Goal: Communication & Community: Answer question/provide support

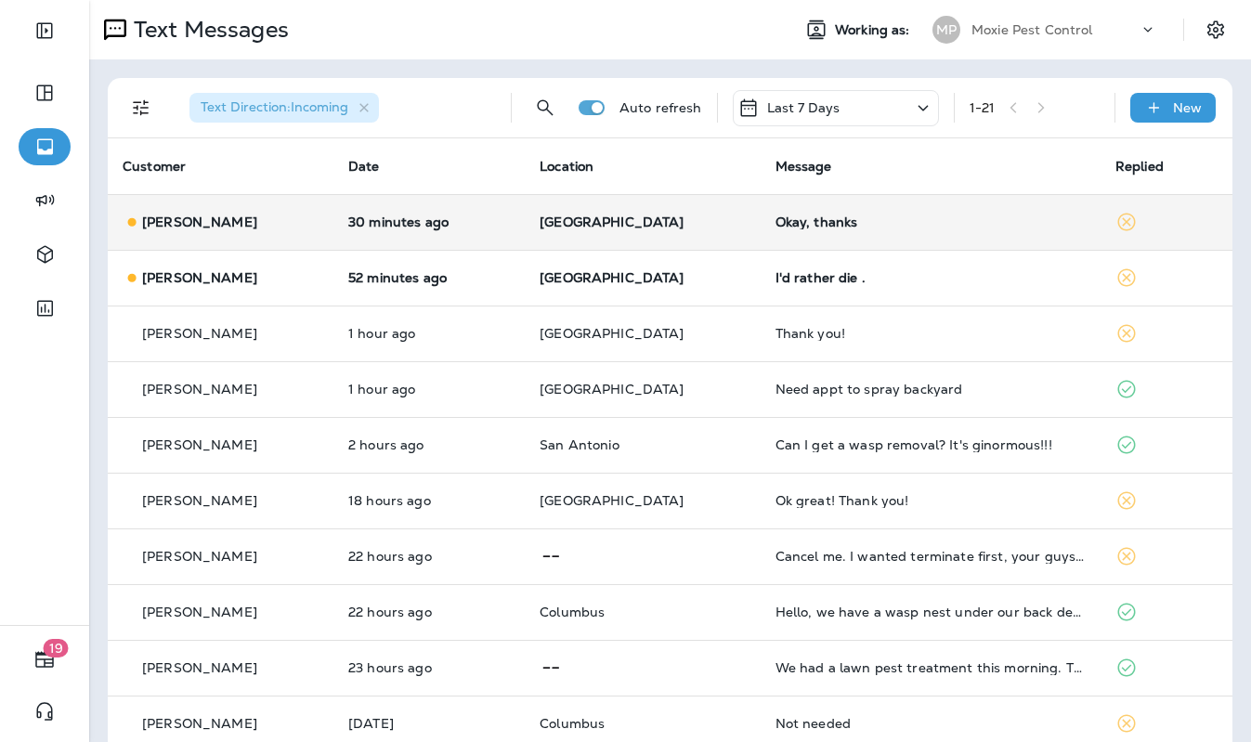
click at [677, 215] on p "[GEOGRAPHIC_DATA]" at bounding box center [643, 222] width 206 height 15
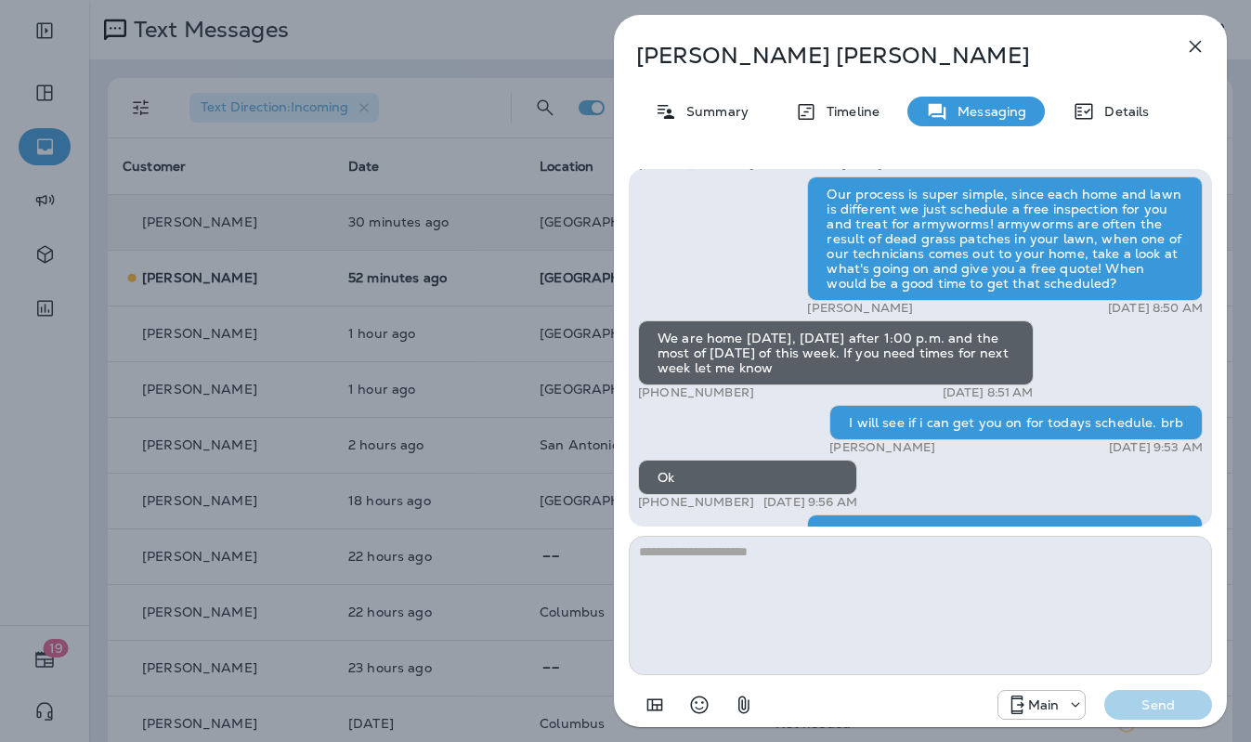
scroll to position [1, 0]
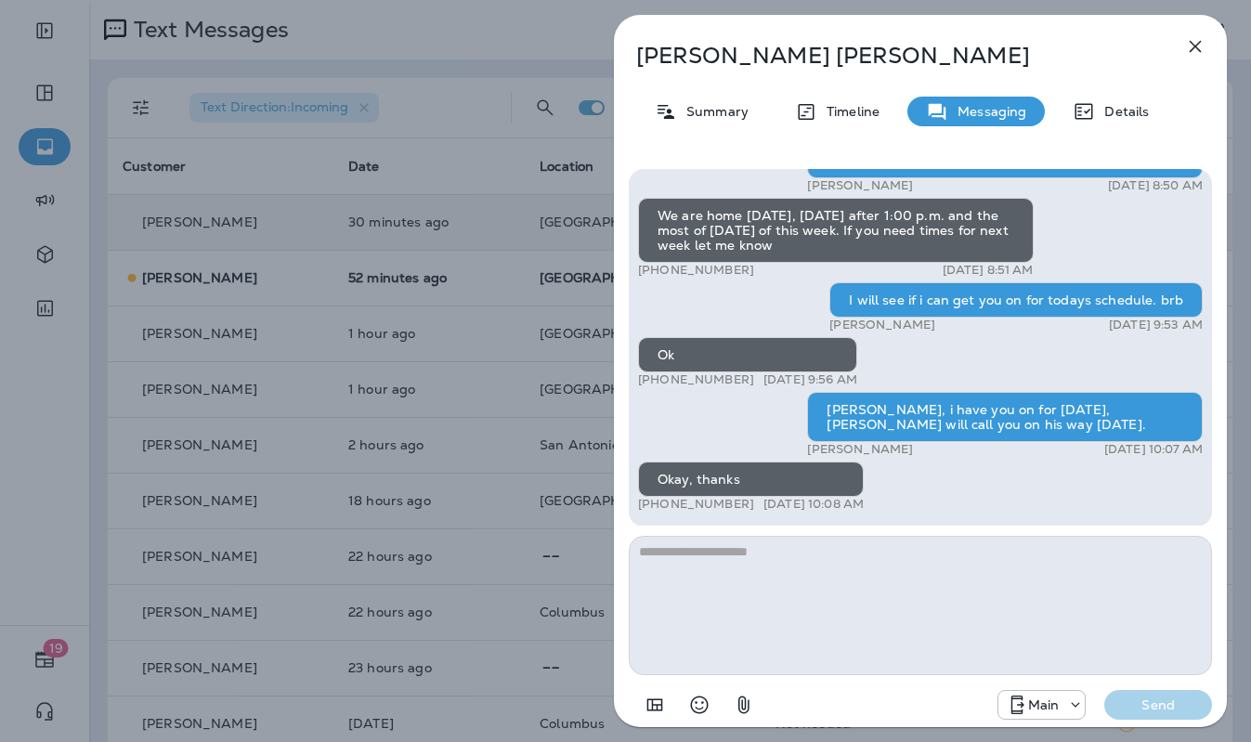
click at [1190, 51] on icon "button" at bounding box center [1196, 47] width 12 height 12
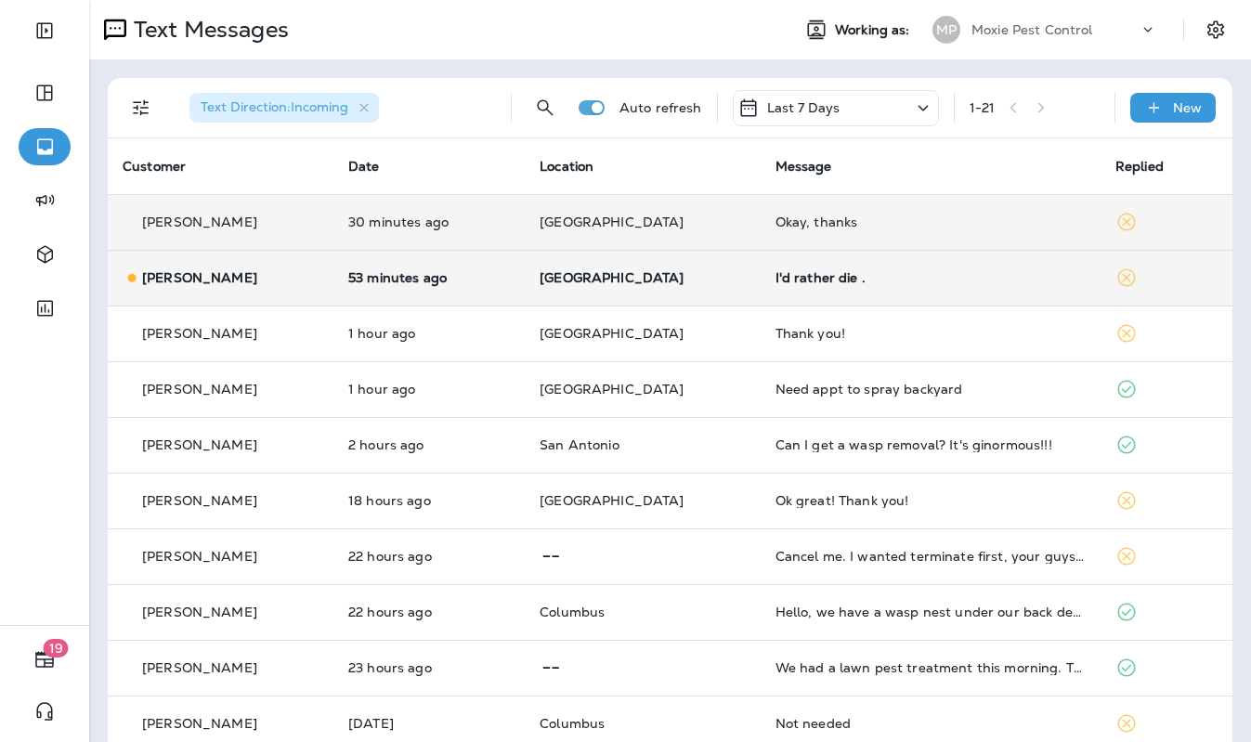
click at [826, 294] on td "I'd rather die ." at bounding box center [931, 278] width 340 height 56
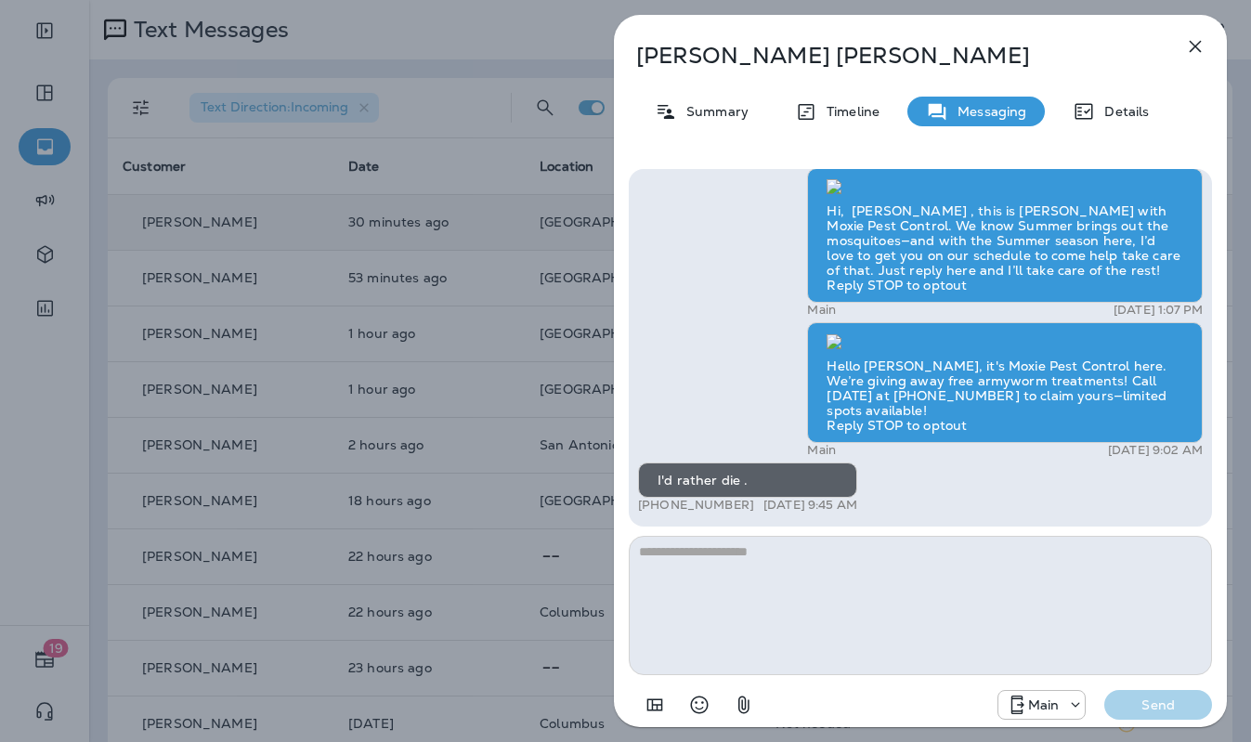
click at [1201, 42] on icon "button" at bounding box center [1195, 46] width 22 height 22
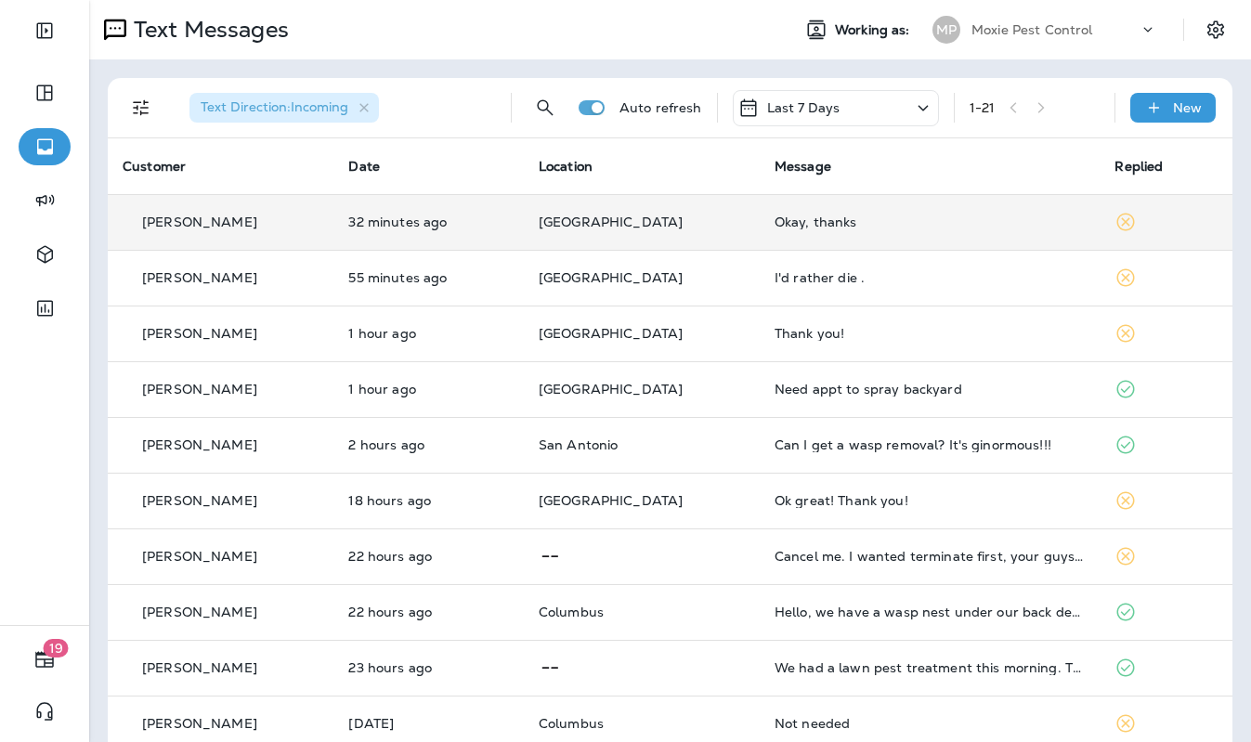
click at [724, 223] on p "[GEOGRAPHIC_DATA]" at bounding box center [642, 222] width 206 height 15
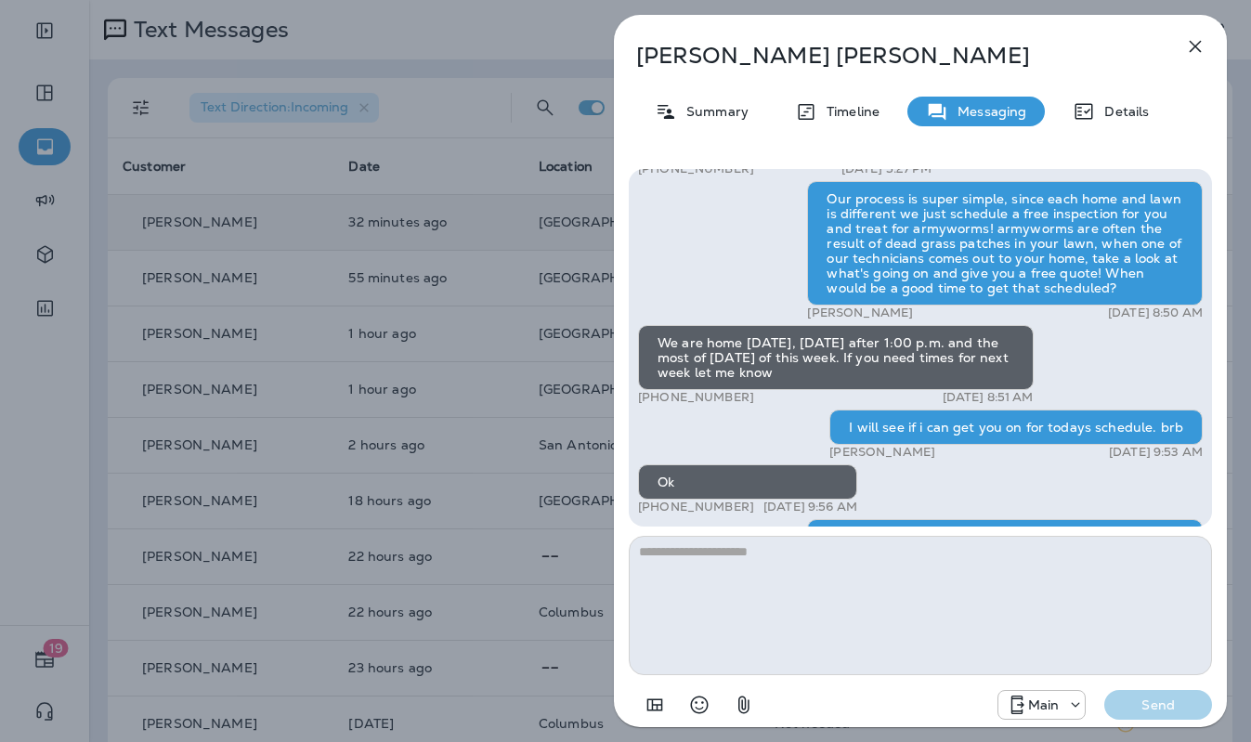
scroll to position [-127, 0]
click at [453, 85] on div "Paul Smith Summary Timeline Messaging Details Hello Paul, it's Moxie Pest Contr…" at bounding box center [625, 371] width 1251 height 742
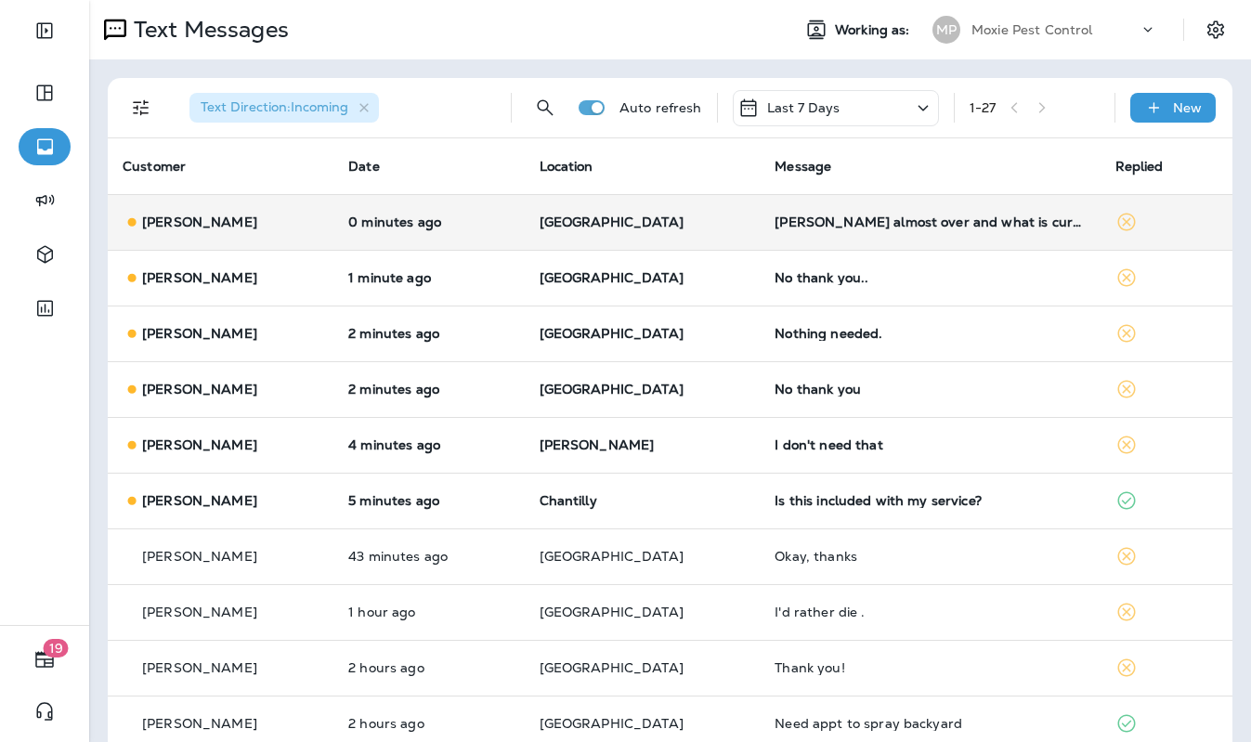
click at [524, 243] on td "0 minutes ago" at bounding box center [428, 222] width 190 height 56
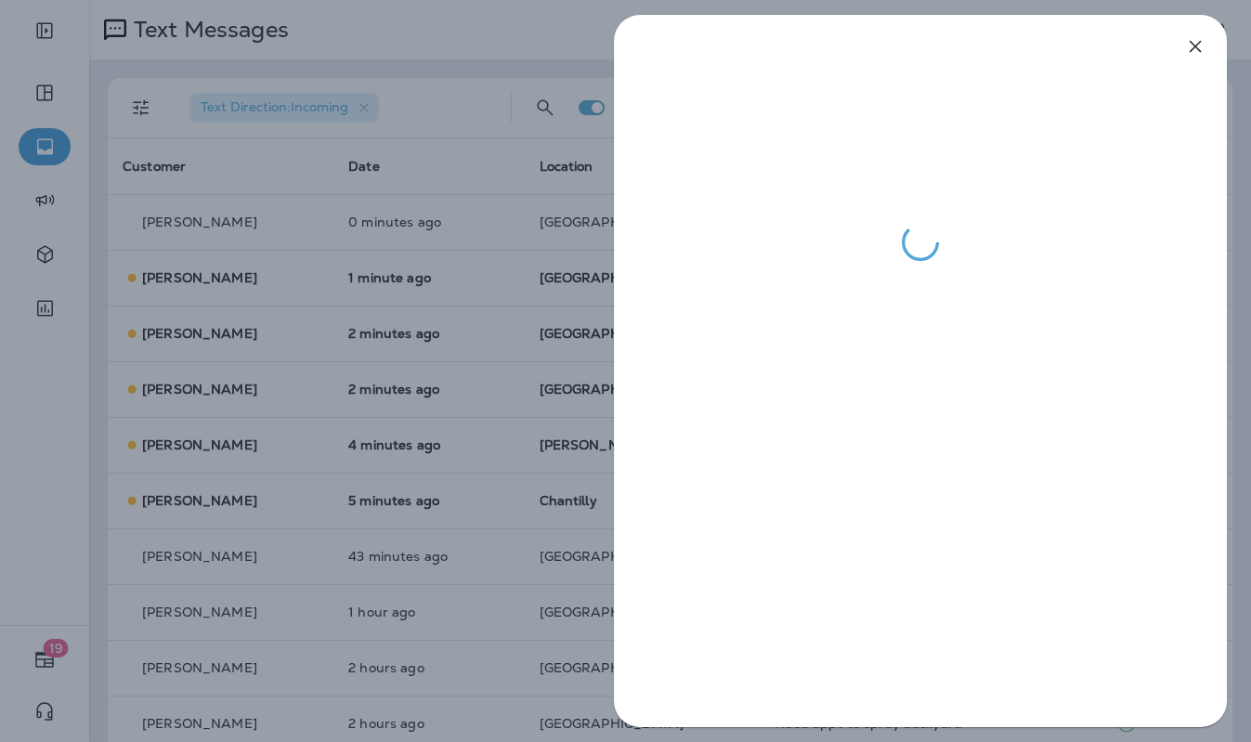
click at [489, 154] on div at bounding box center [625, 371] width 1251 height 742
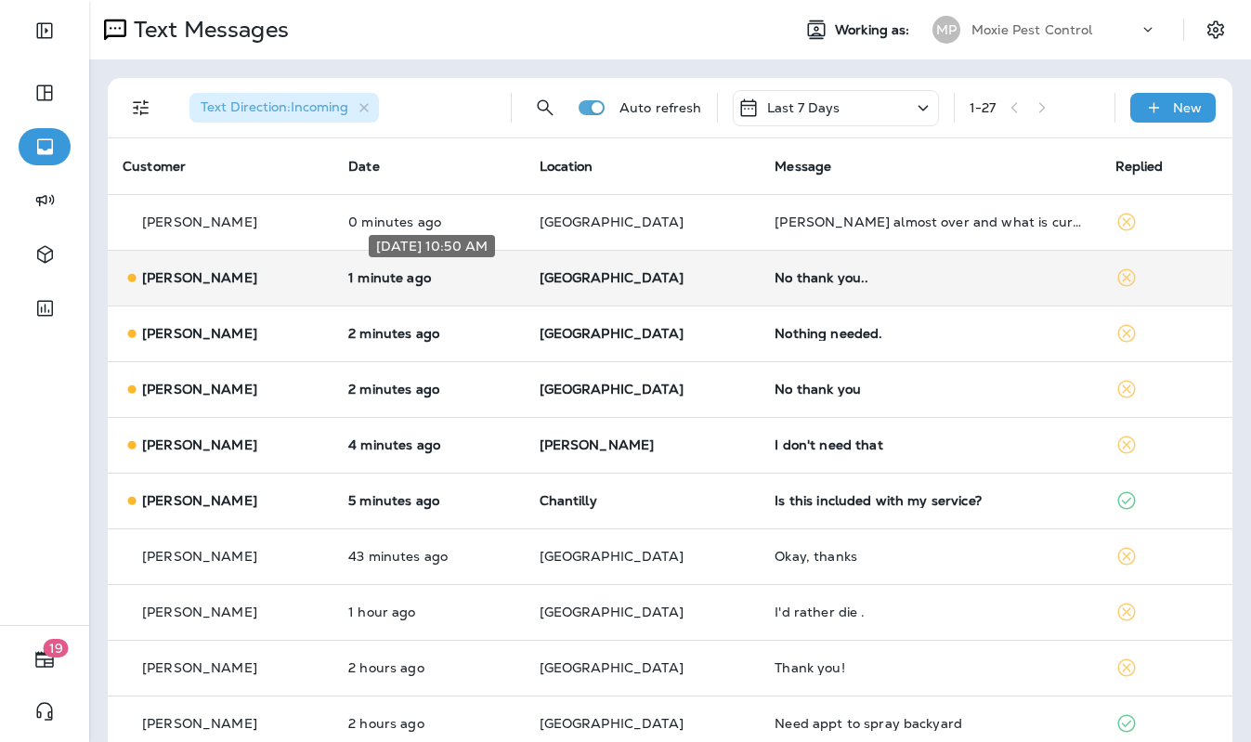
click at [509, 272] on p "1 minute ago" at bounding box center [428, 277] width 161 height 15
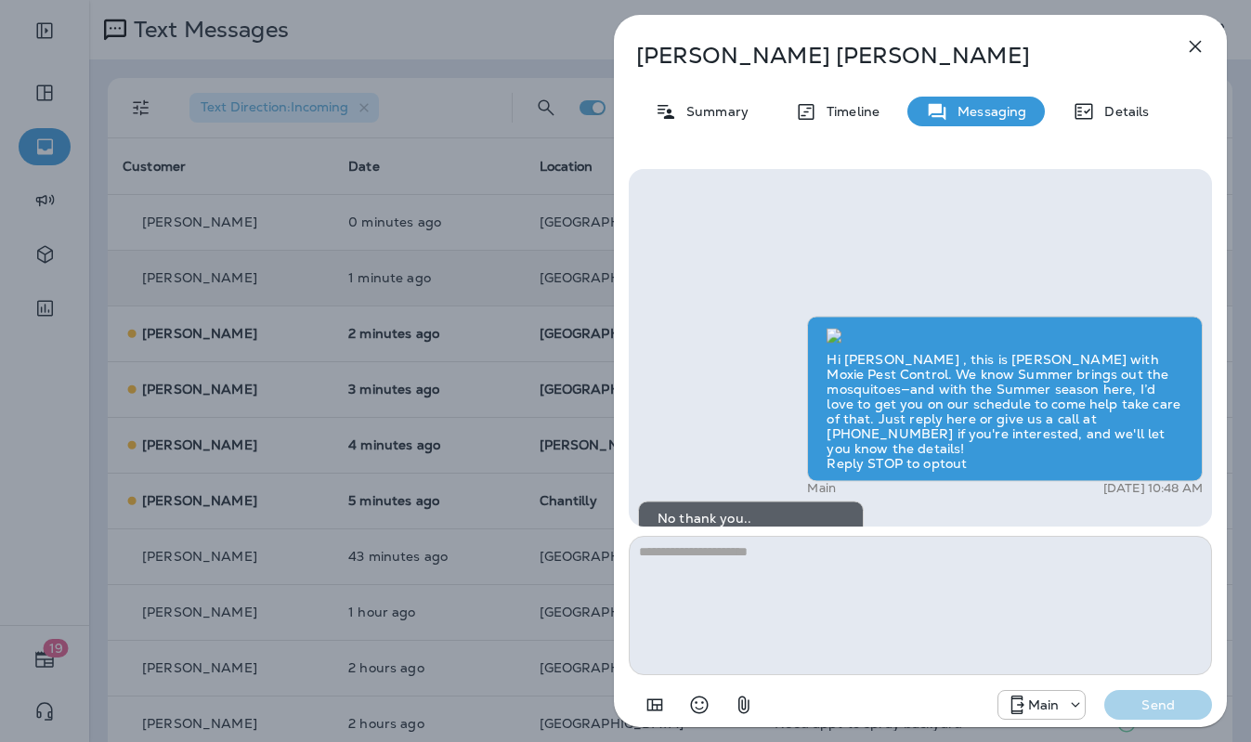
click at [476, 280] on div "Patricia Curtis-lique Summary Timeline Messaging Details Hi Patricia , this is …" at bounding box center [625, 371] width 1251 height 742
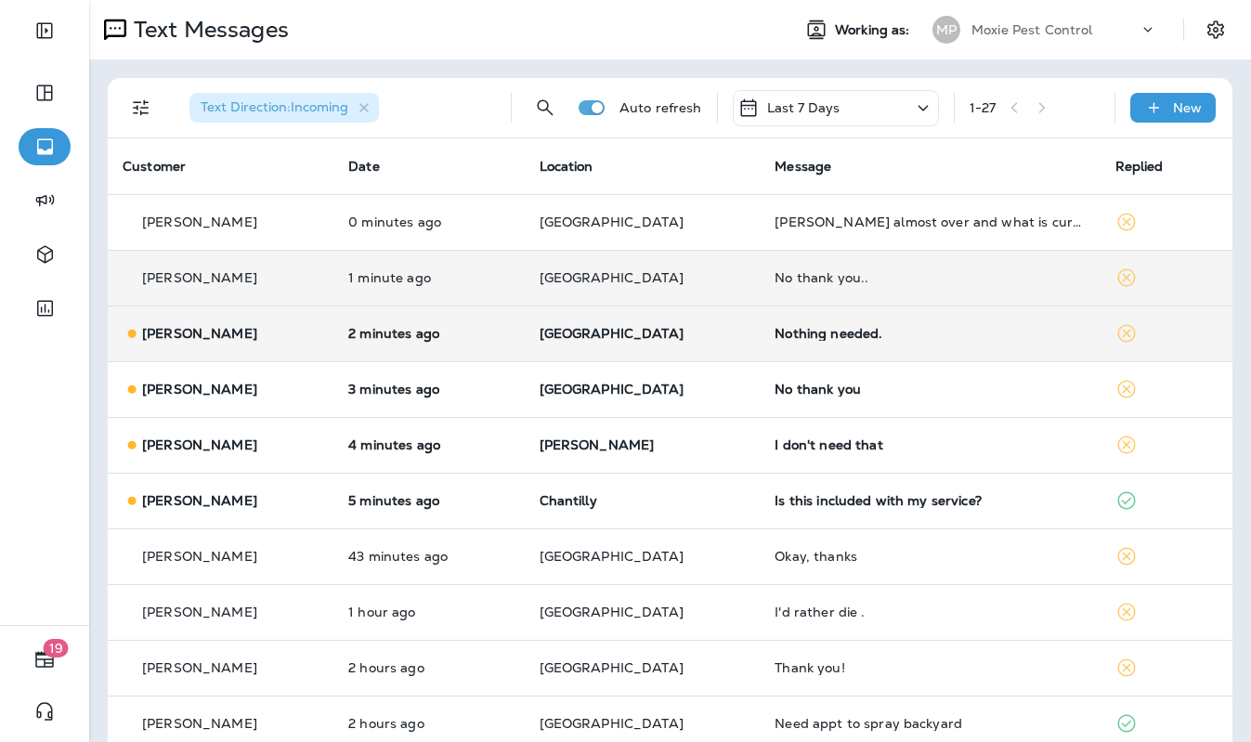
click at [479, 327] on p "2 minutes ago" at bounding box center [428, 333] width 161 height 15
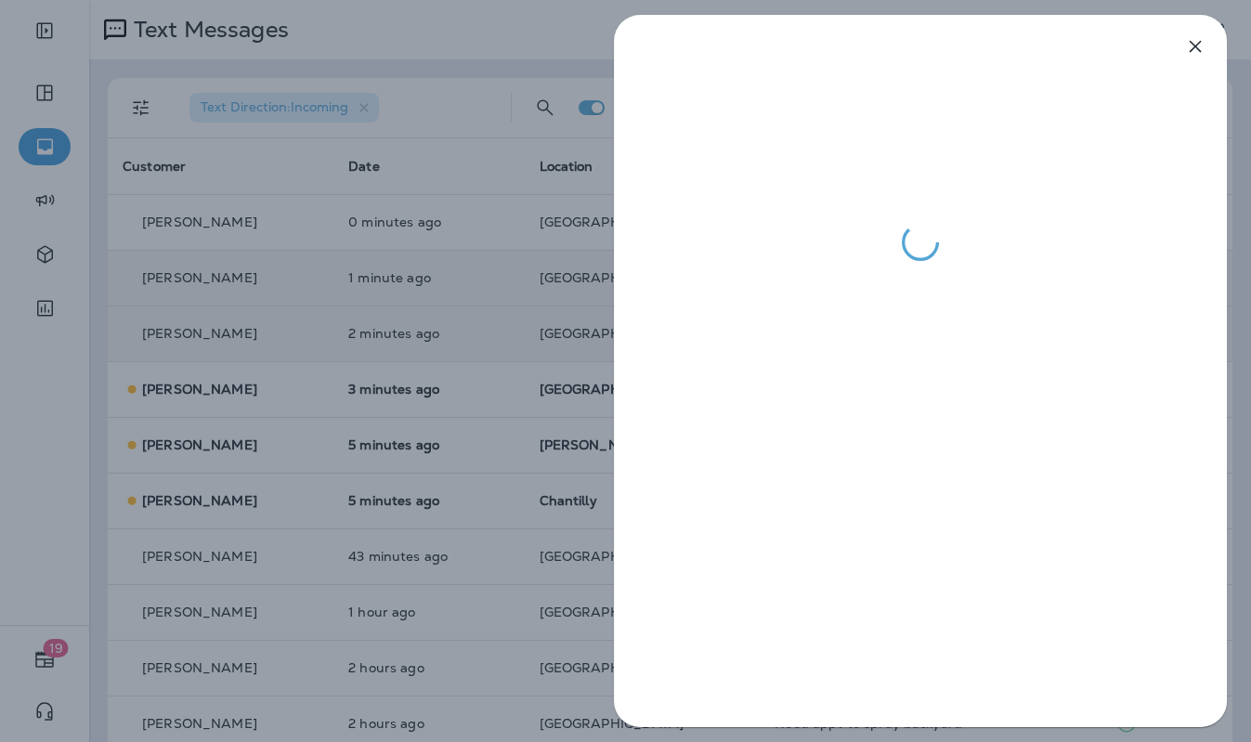
click at [478, 327] on div at bounding box center [625, 371] width 1251 height 742
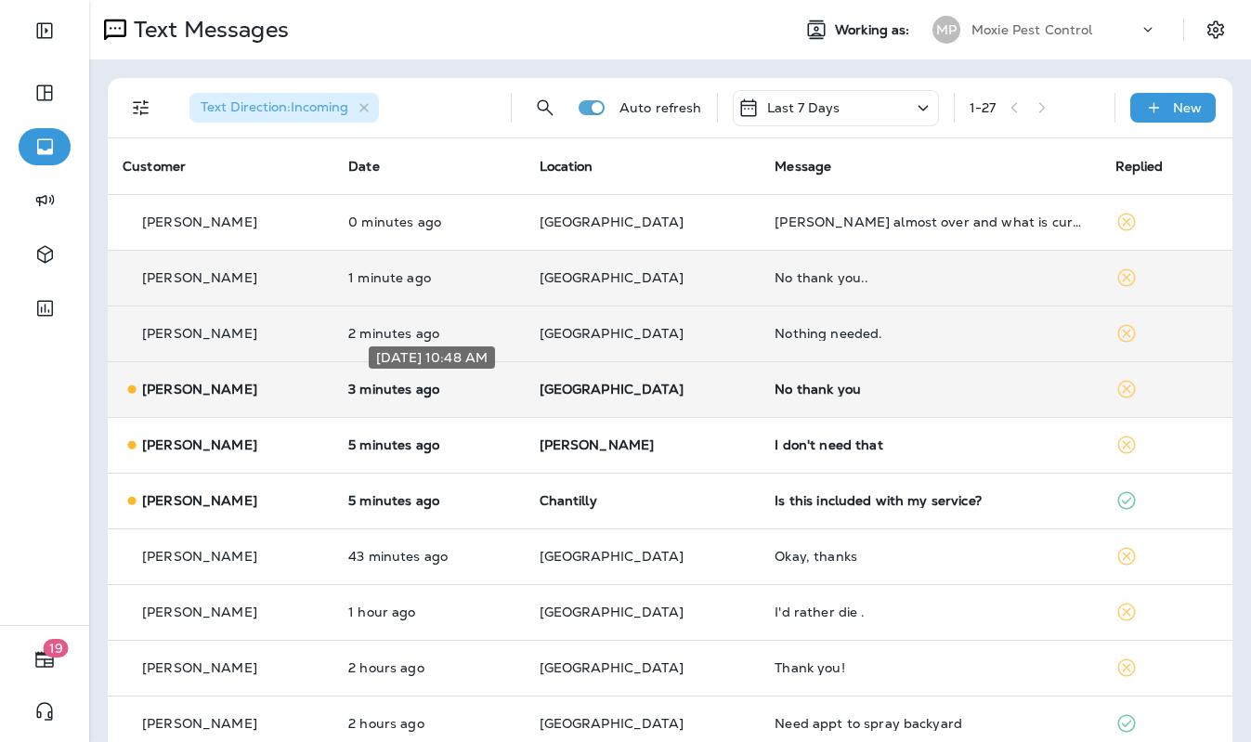
click at [506, 392] on p "3 minutes ago" at bounding box center [428, 389] width 161 height 15
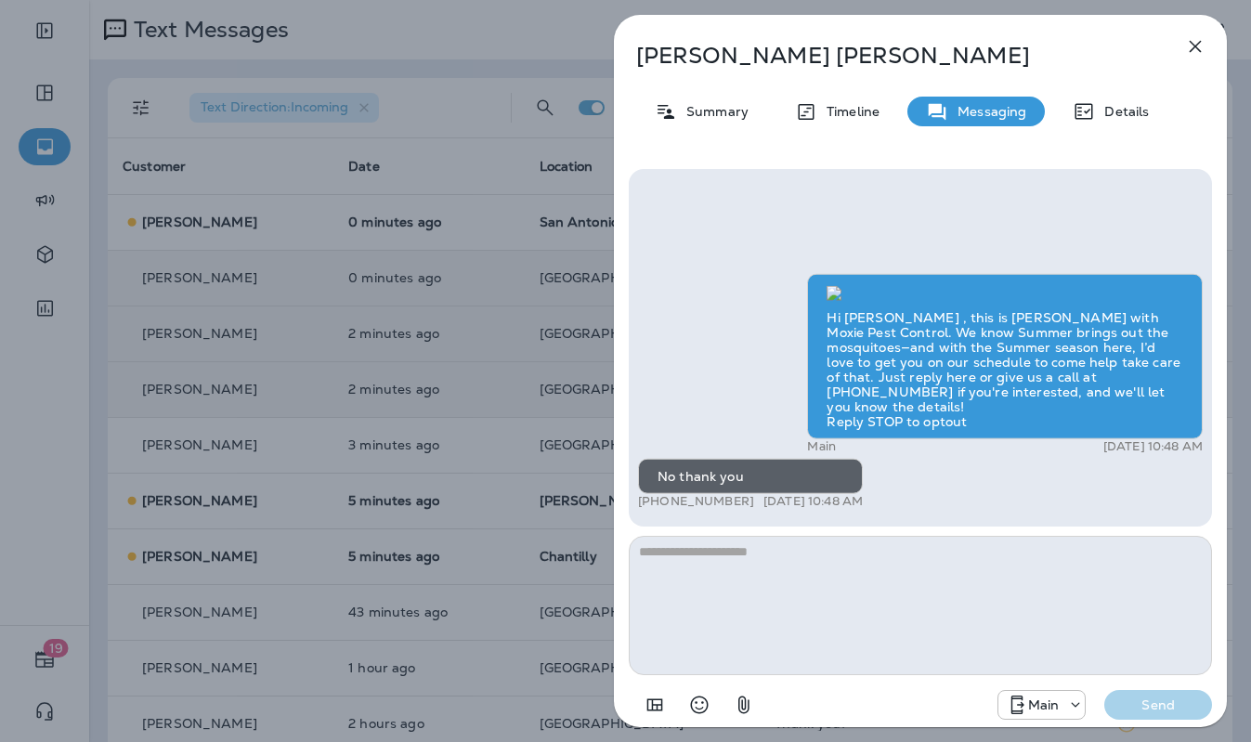
click at [424, 303] on div "Debbi Allen Summary Timeline Messaging Details Hi Debbi , this is Steven with M…" at bounding box center [625, 371] width 1251 height 742
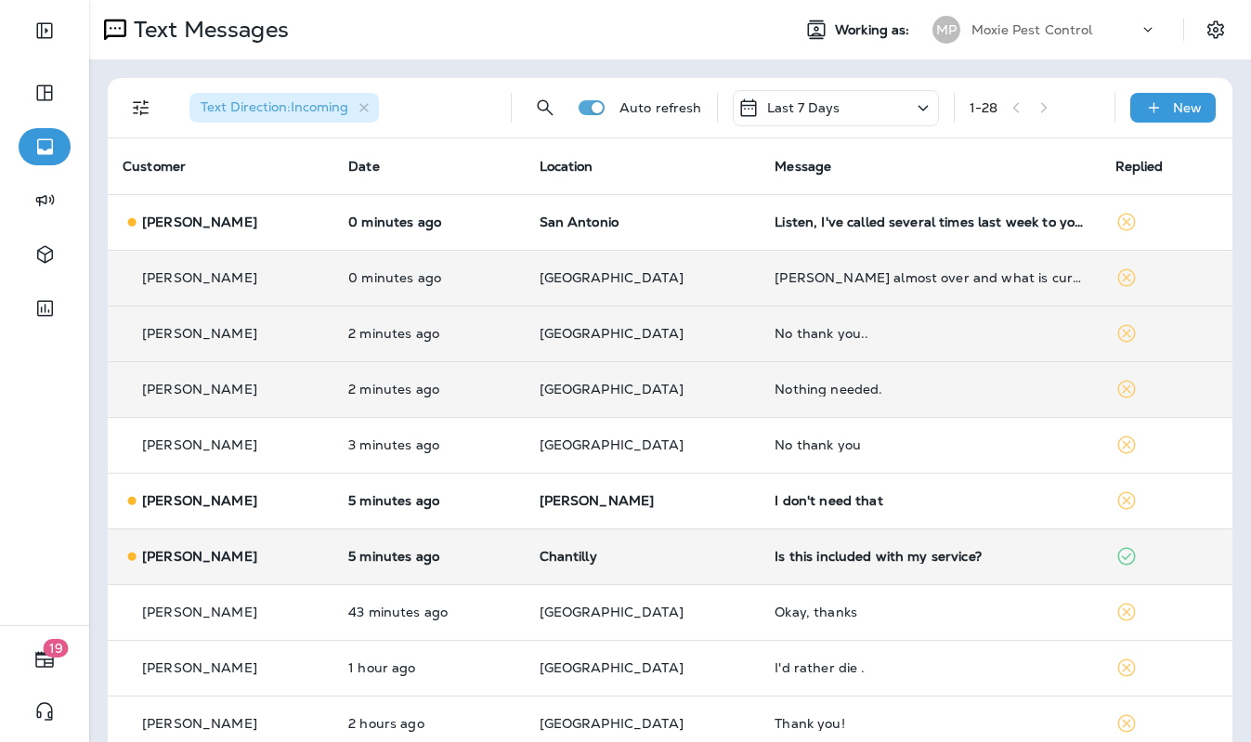
click at [558, 551] on td "Chantilly" at bounding box center [643, 556] width 236 height 56
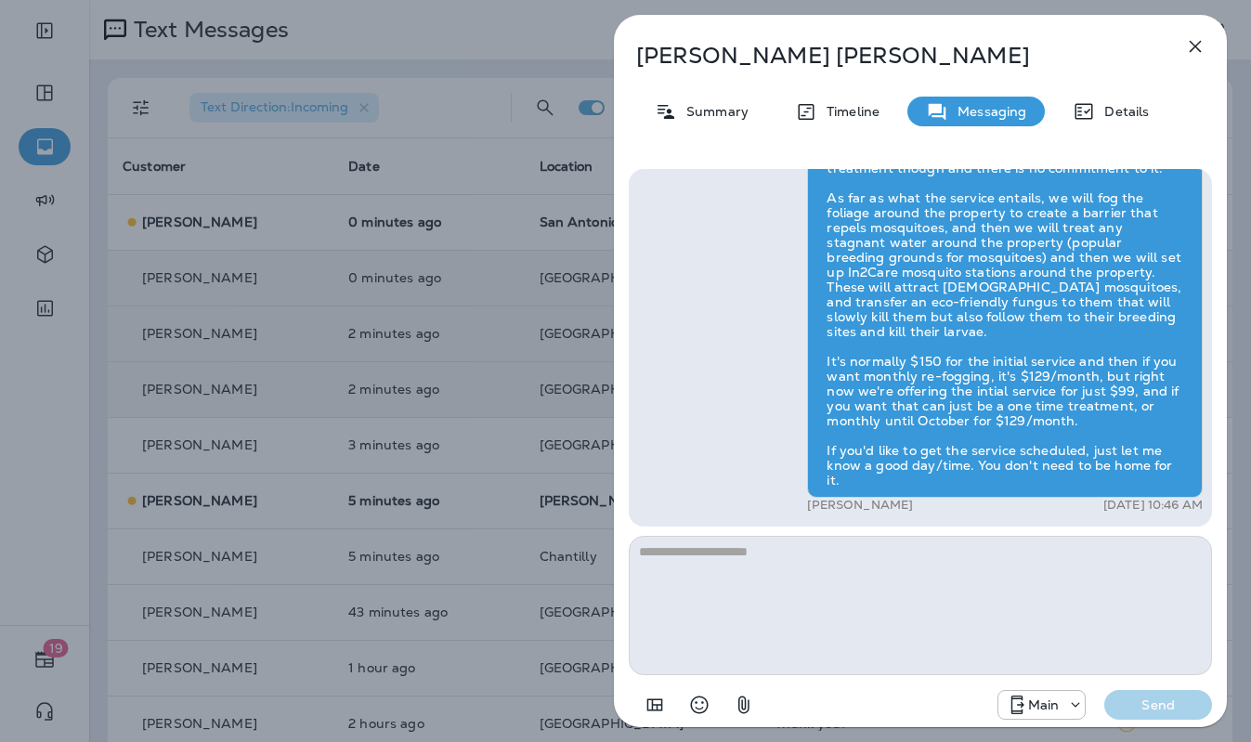
click at [511, 421] on div "Jeff Elbaum Summary Timeline Messaging Details Hi Jeff , this is Steven with Mo…" at bounding box center [625, 371] width 1251 height 742
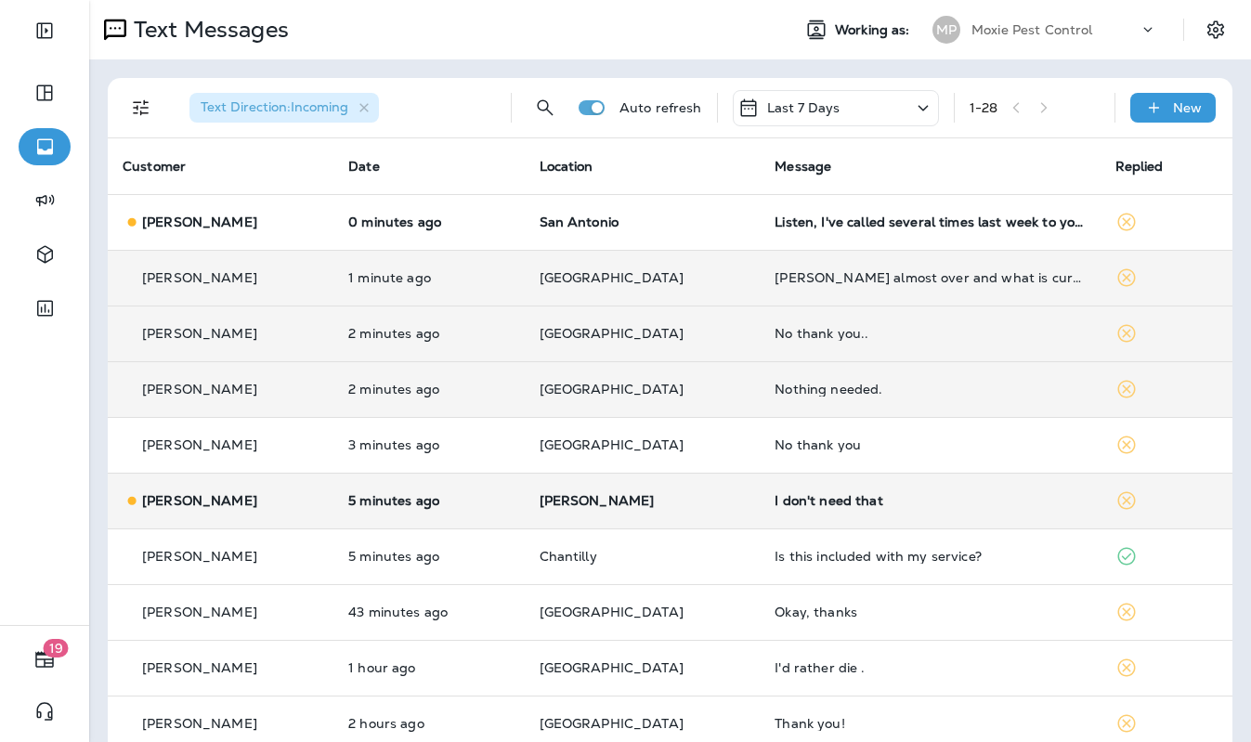
click at [554, 508] on td "[PERSON_NAME]" at bounding box center [643, 501] width 236 height 56
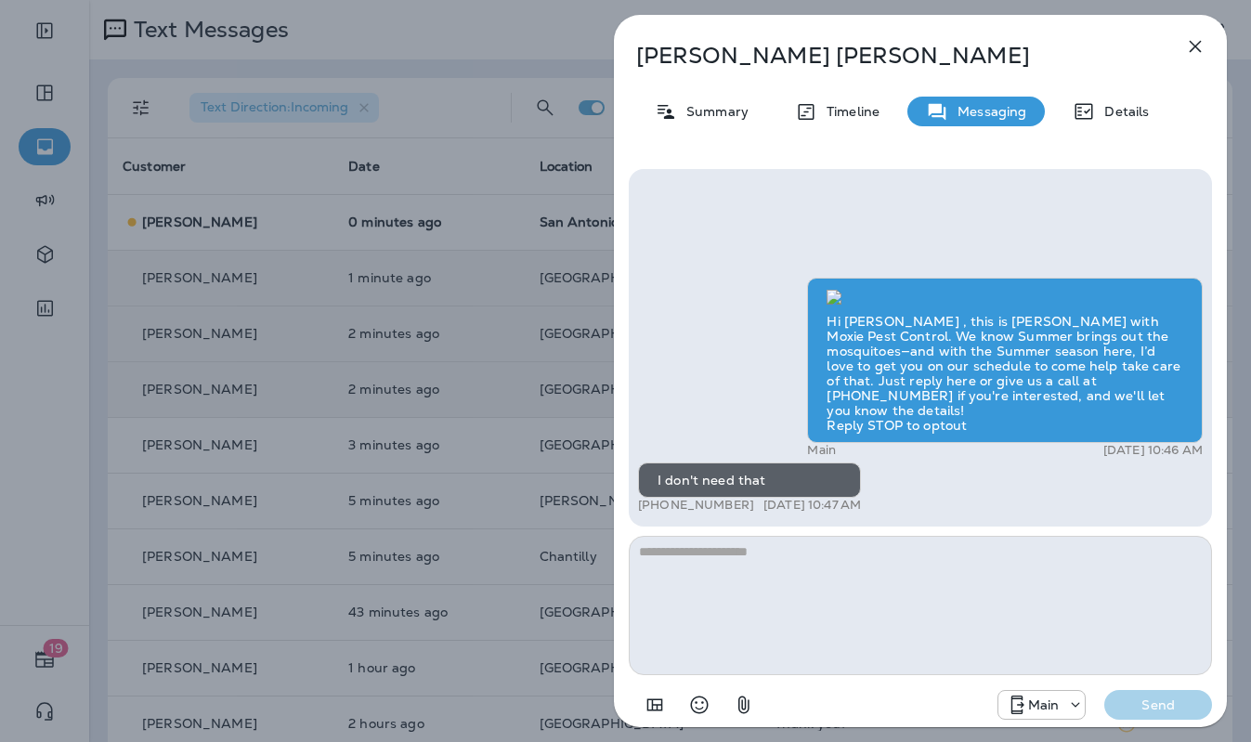
click at [499, 444] on div "Jerry Mackling Summary Timeline Messaging Details Hi Jerry , this is Steven wit…" at bounding box center [625, 371] width 1251 height 742
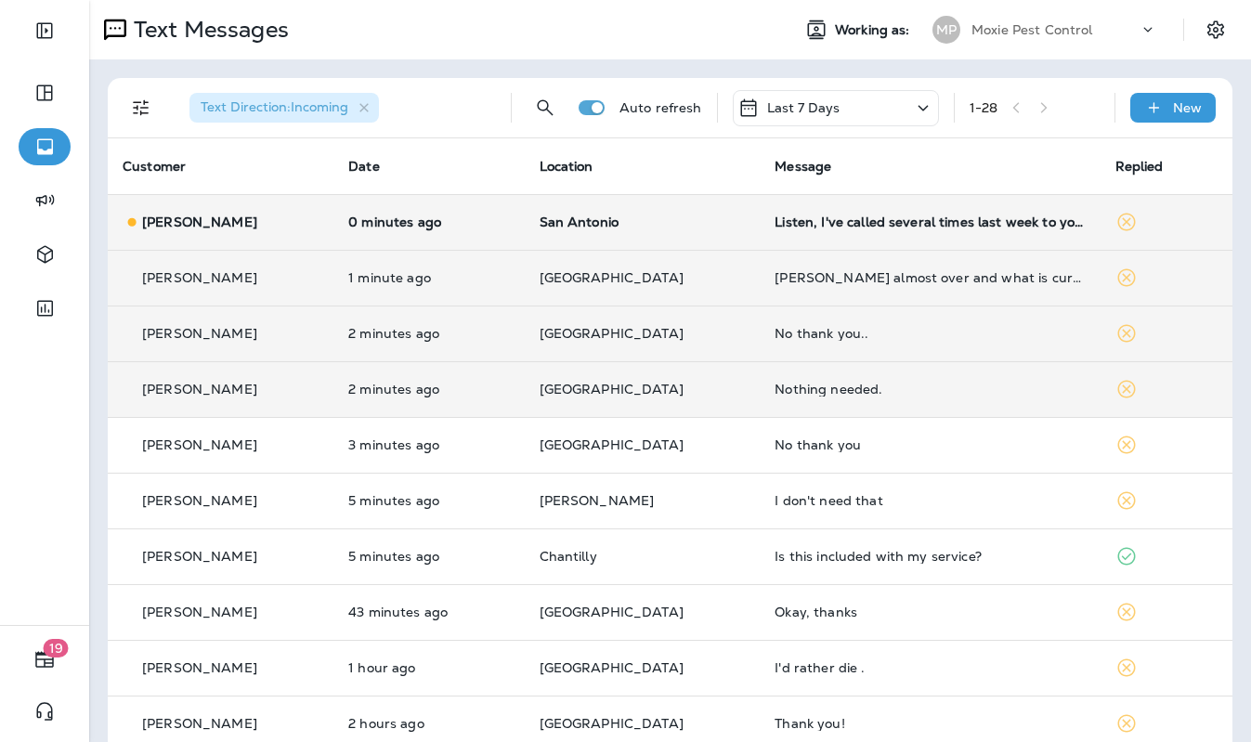
click at [524, 220] on td "0 minutes ago" at bounding box center [428, 222] width 190 height 56
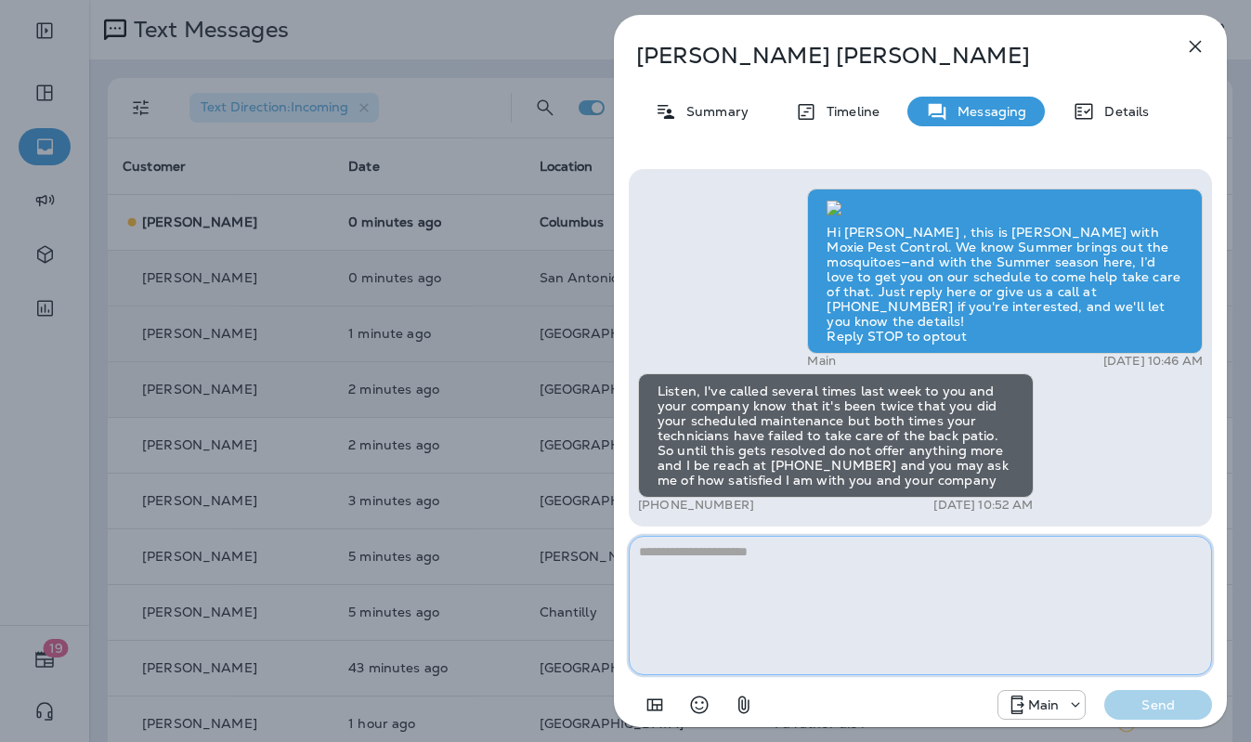
paste textarea "**********"
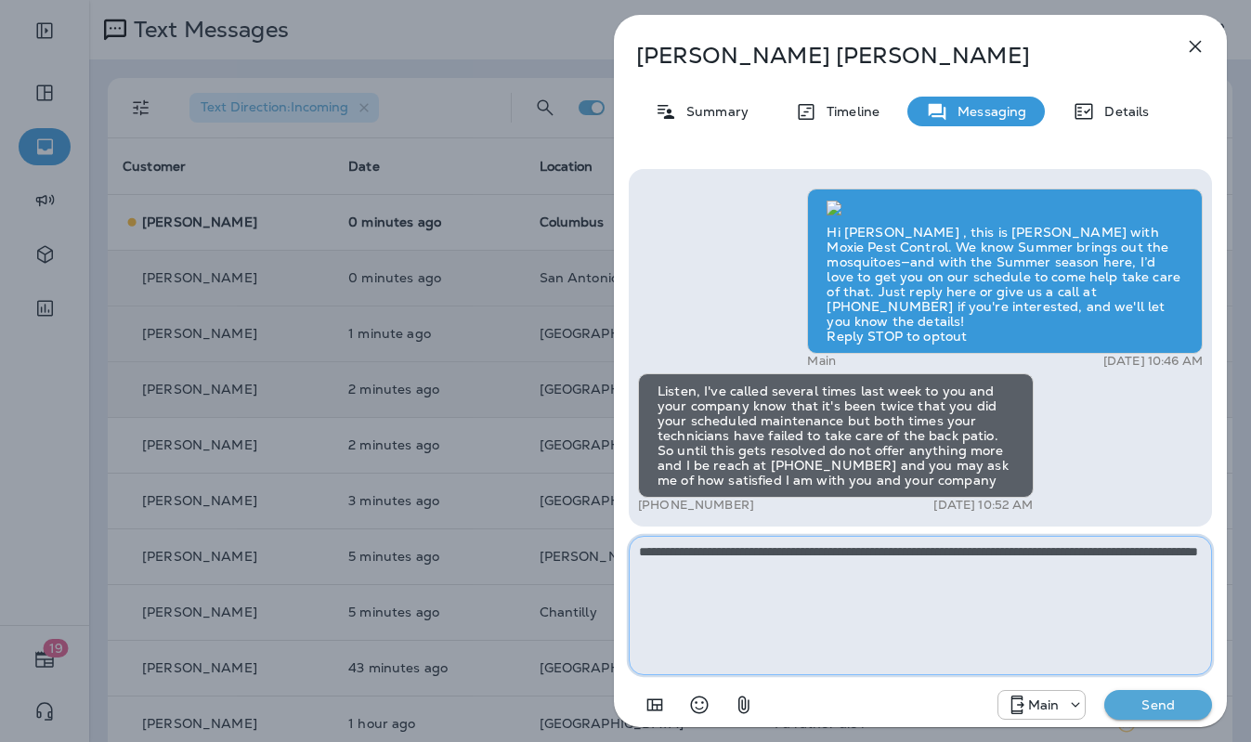
type textarea "**********"
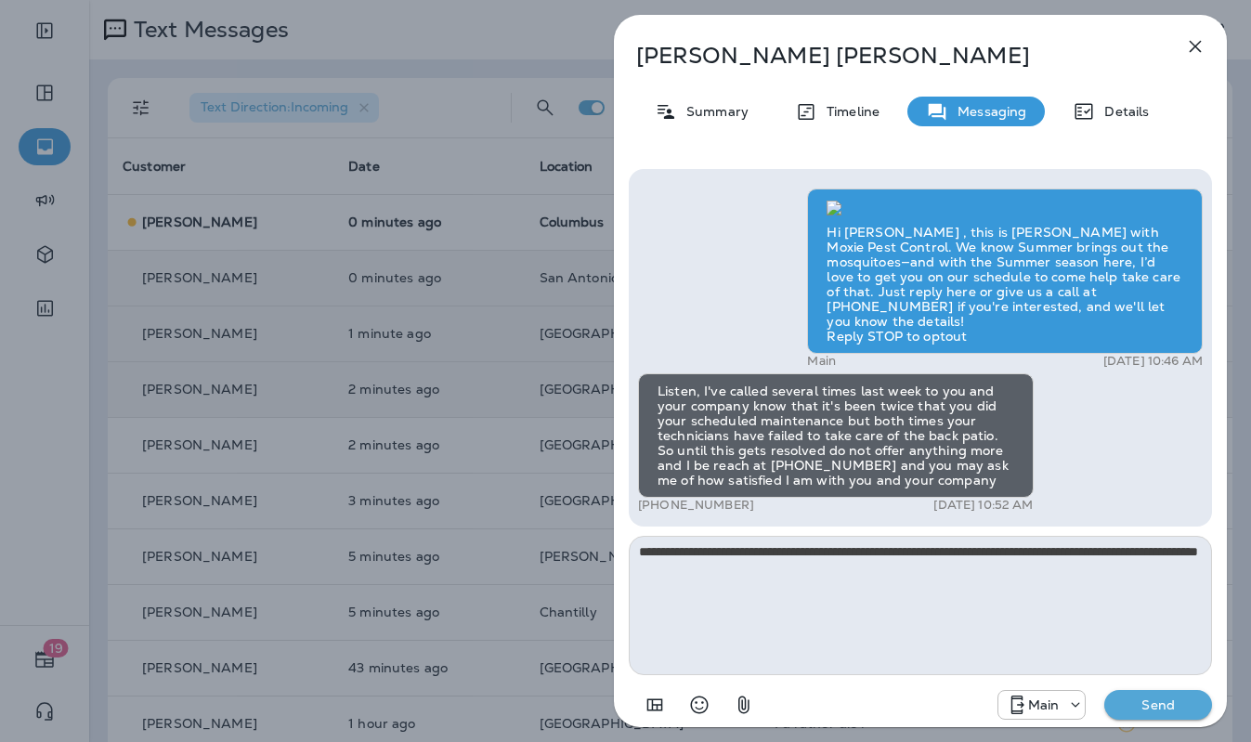
click at [1184, 706] on p "Send" at bounding box center [1158, 705] width 78 height 17
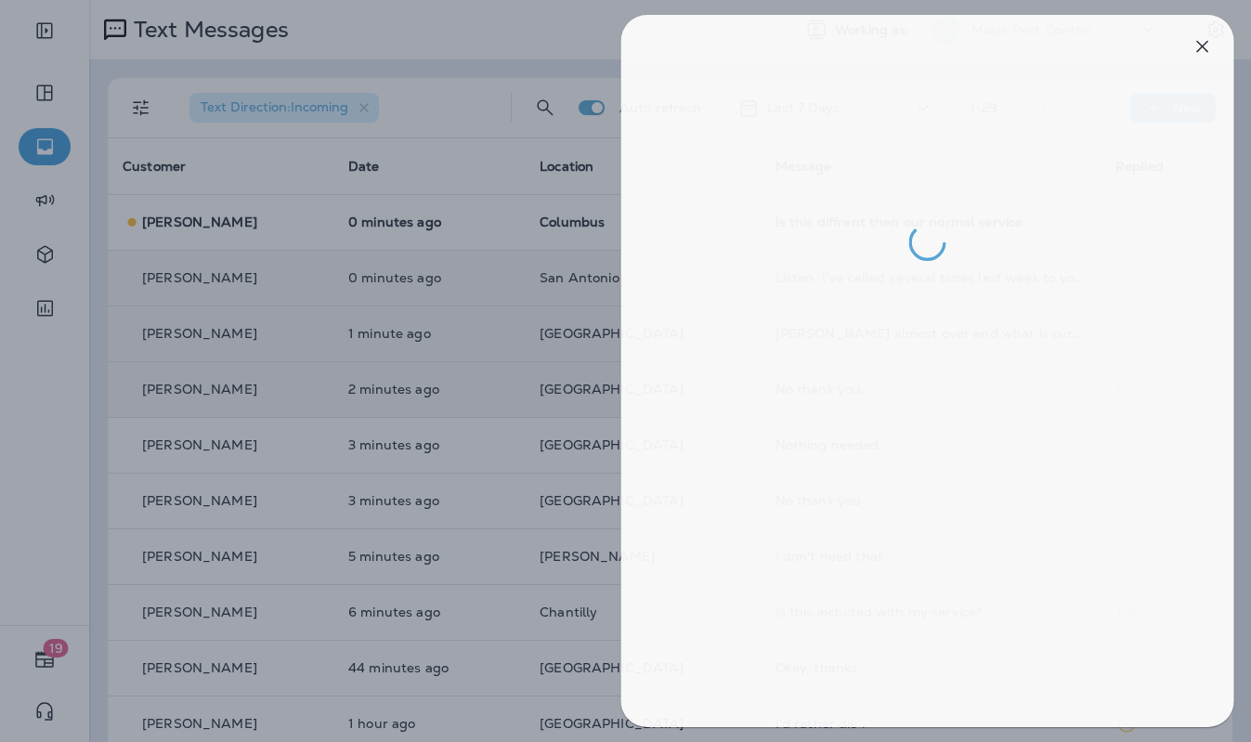
click at [602, 270] on div at bounding box center [632, 371] width 1251 height 742
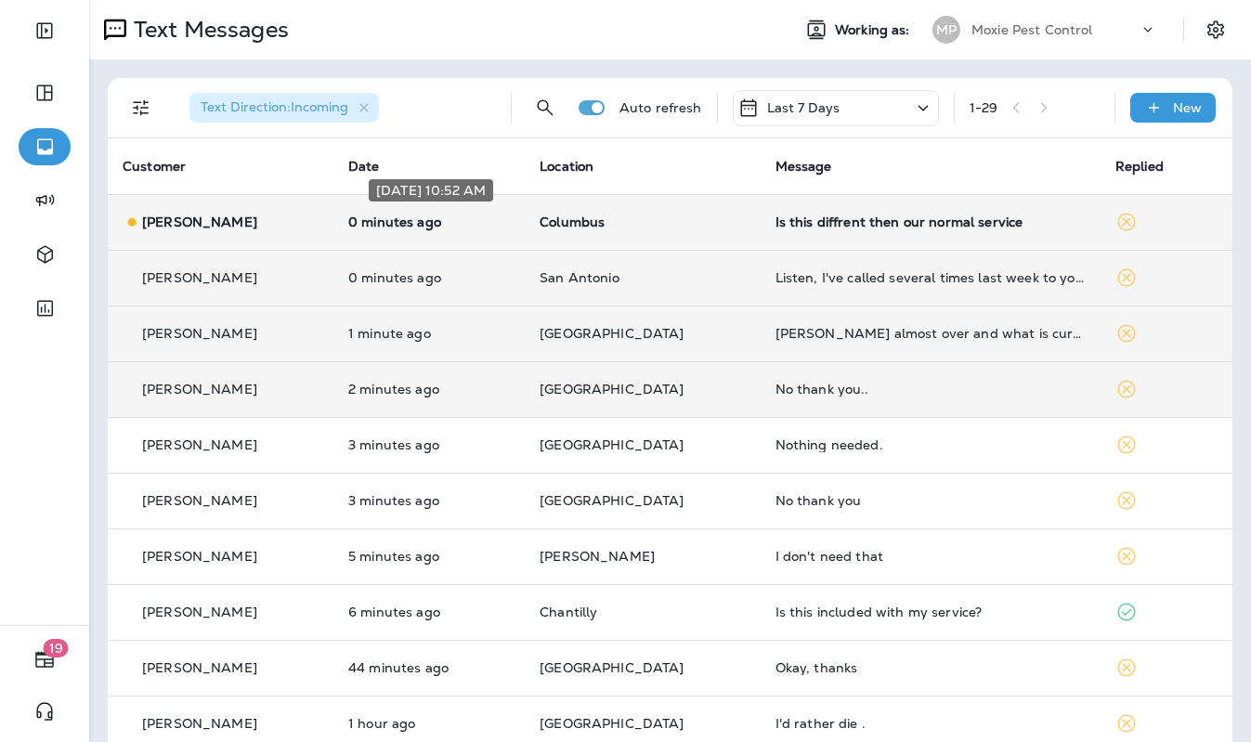
click at [510, 218] on p "0 minutes ago" at bounding box center [429, 222] width 162 height 15
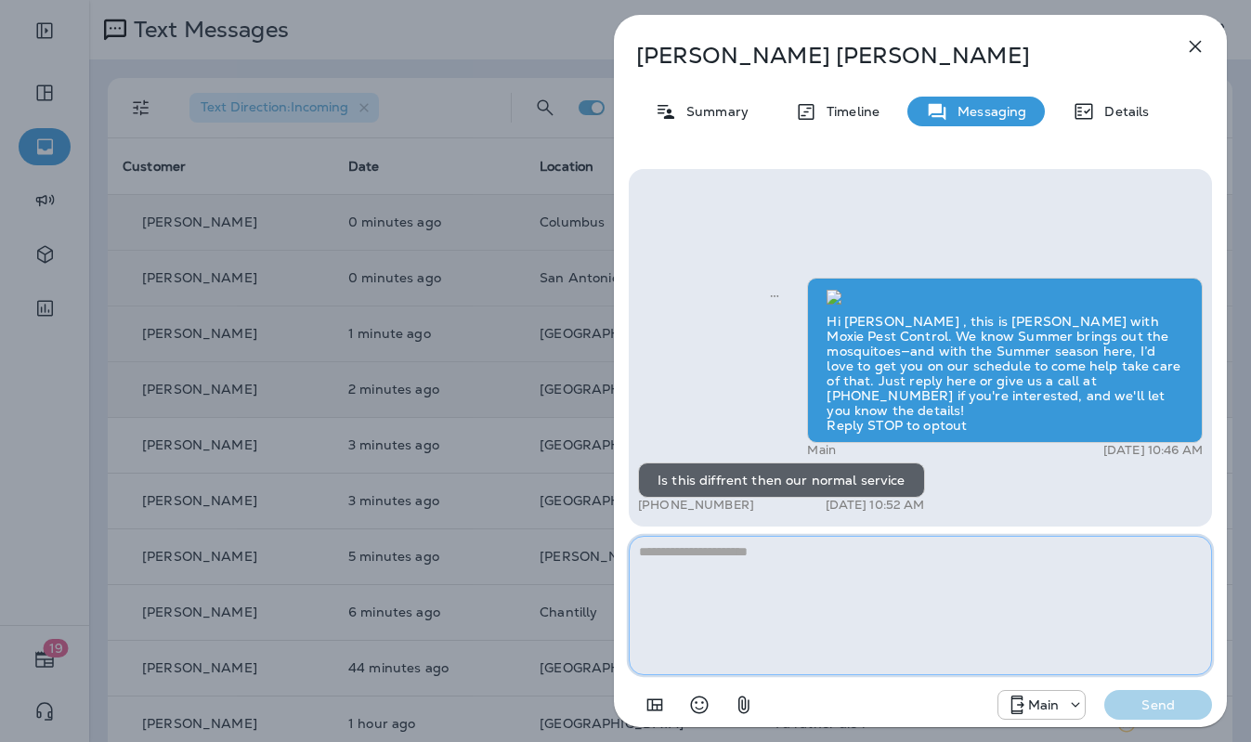
paste textarea "**********"
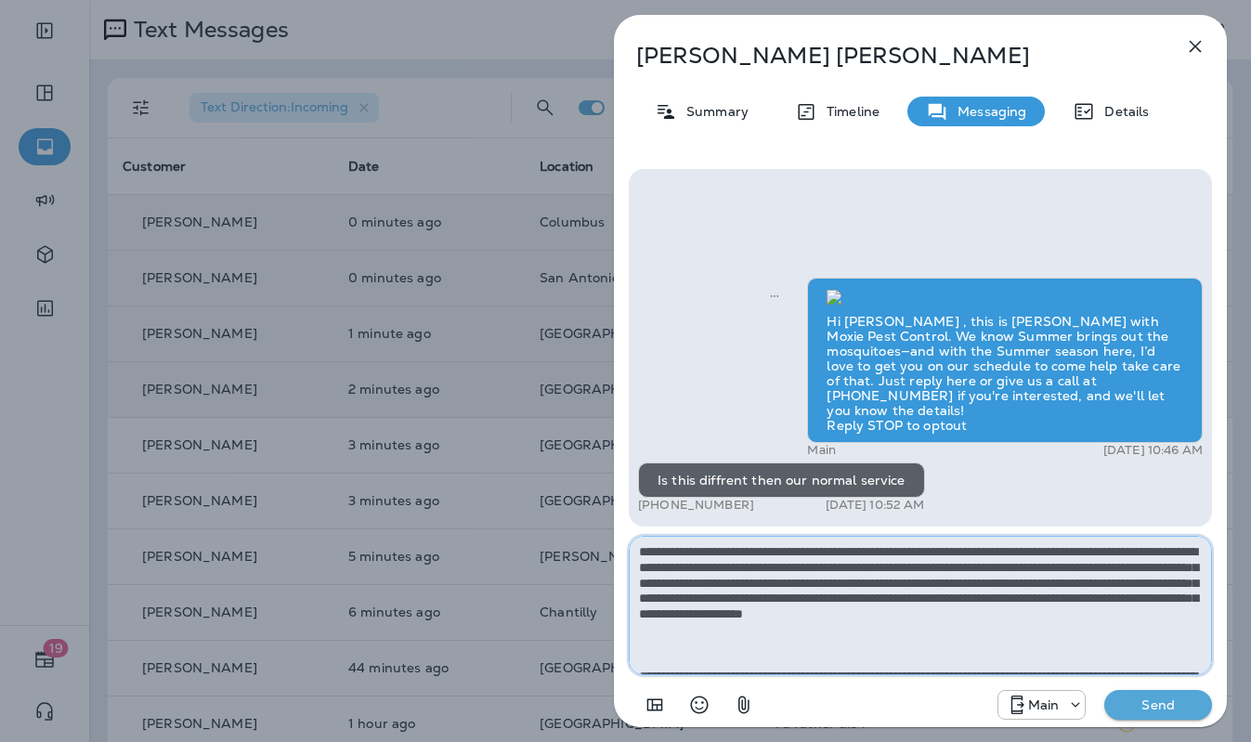
scroll to position [166, 0]
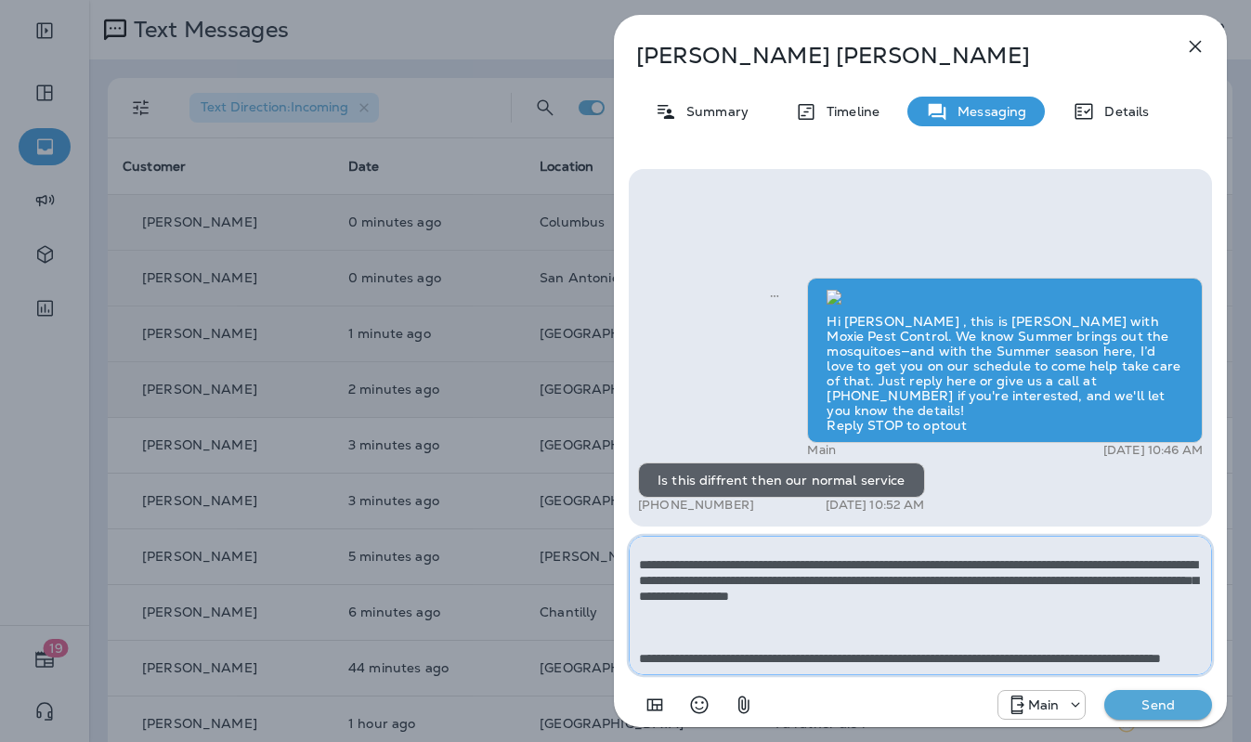
type textarea "**********"
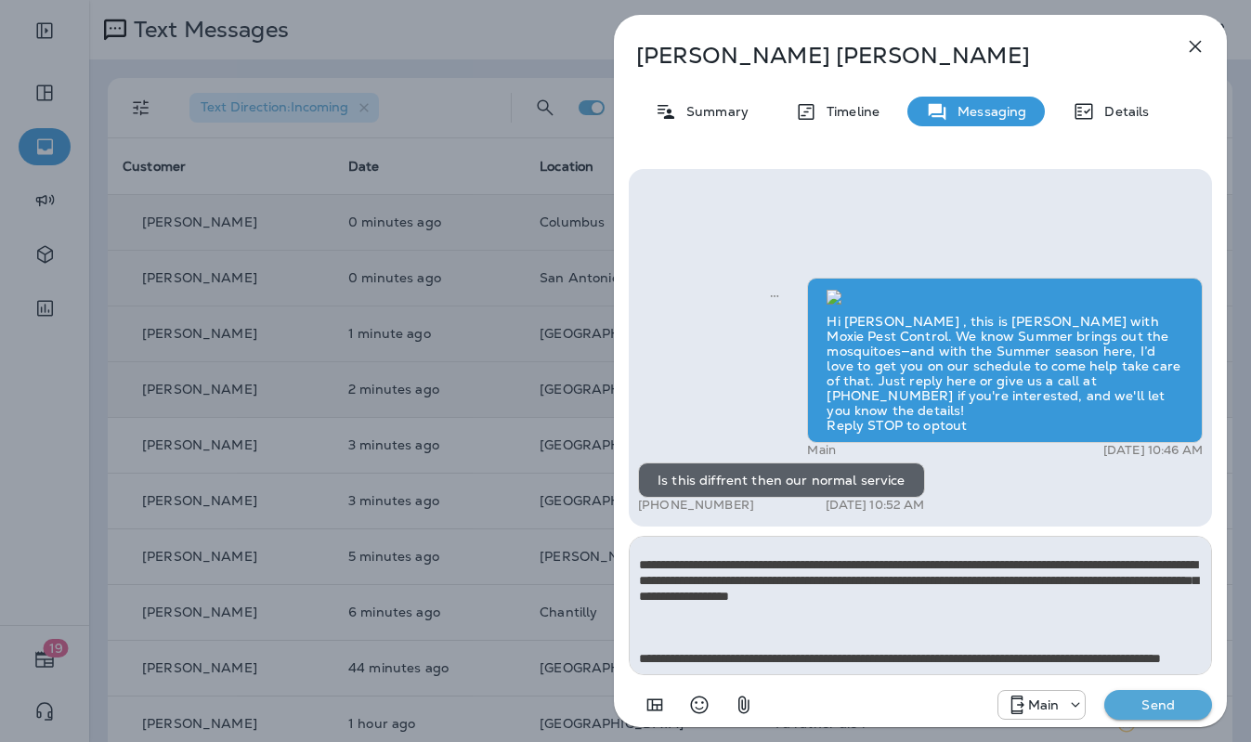
click at [1205, 709] on button "Send" at bounding box center [1158, 705] width 108 height 30
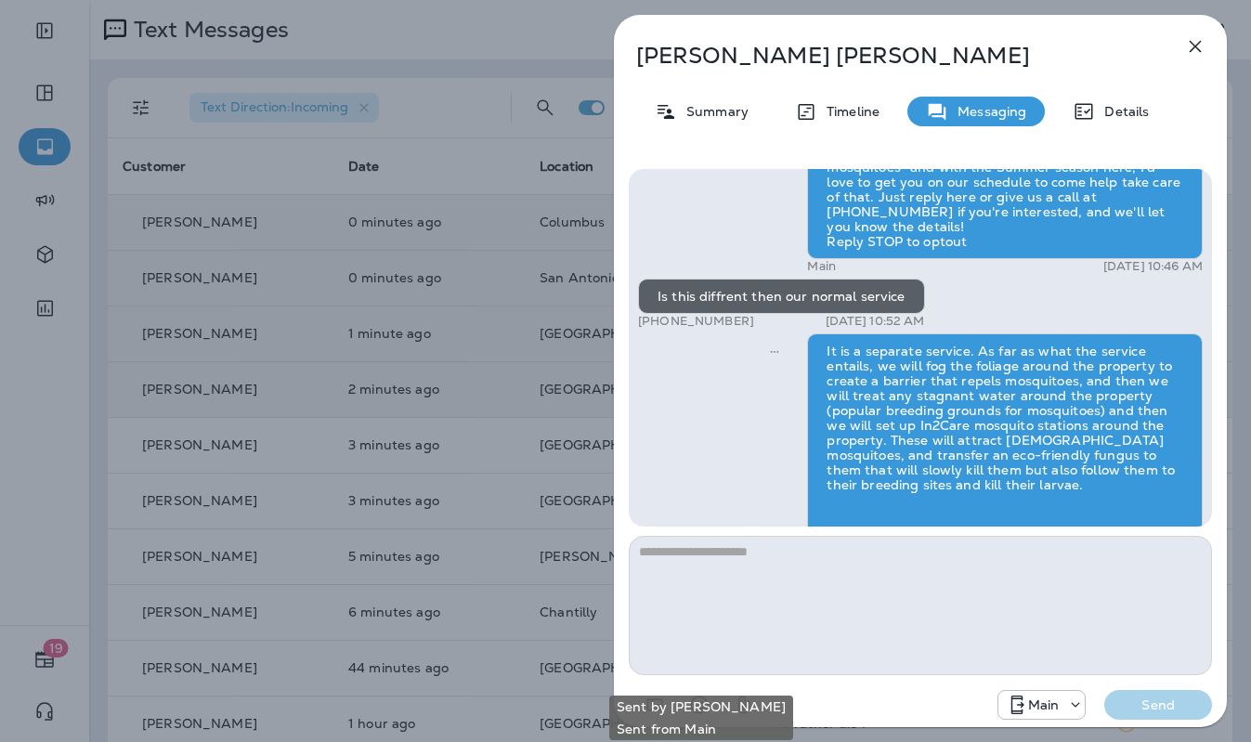
scroll to position [-216, 0]
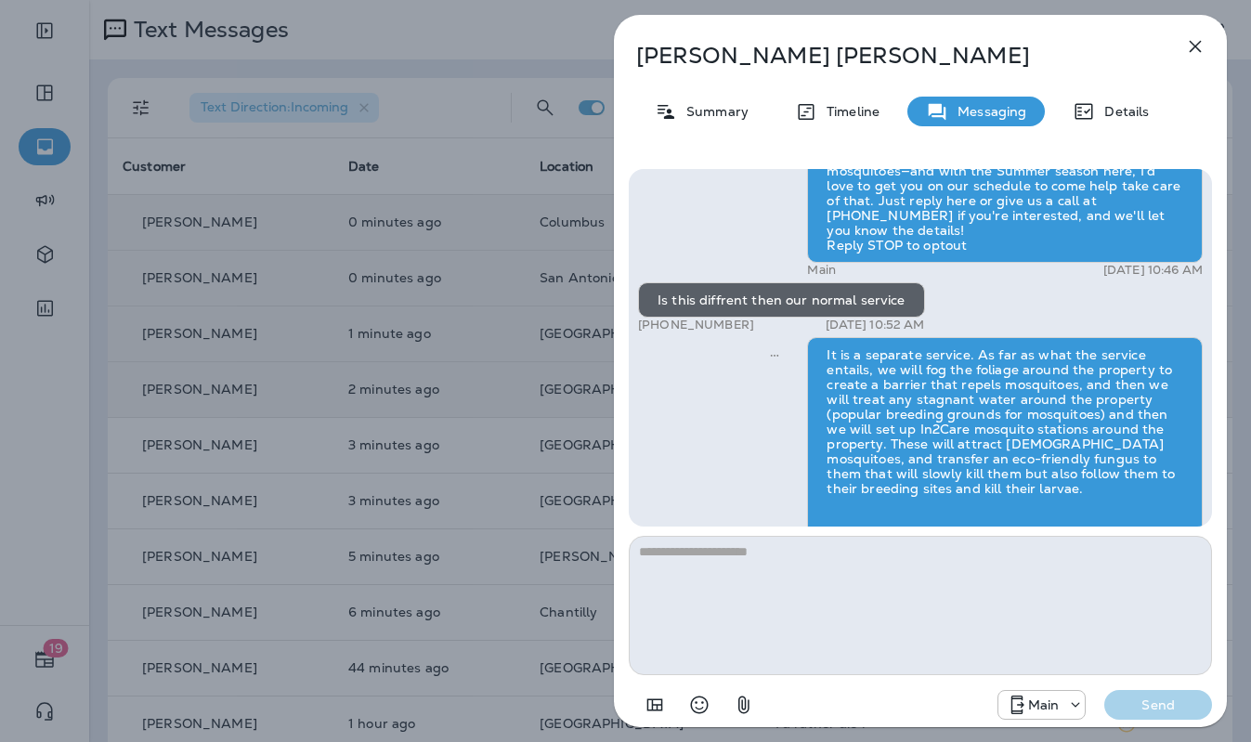
click at [1196, 52] on icon "button" at bounding box center [1195, 46] width 22 height 22
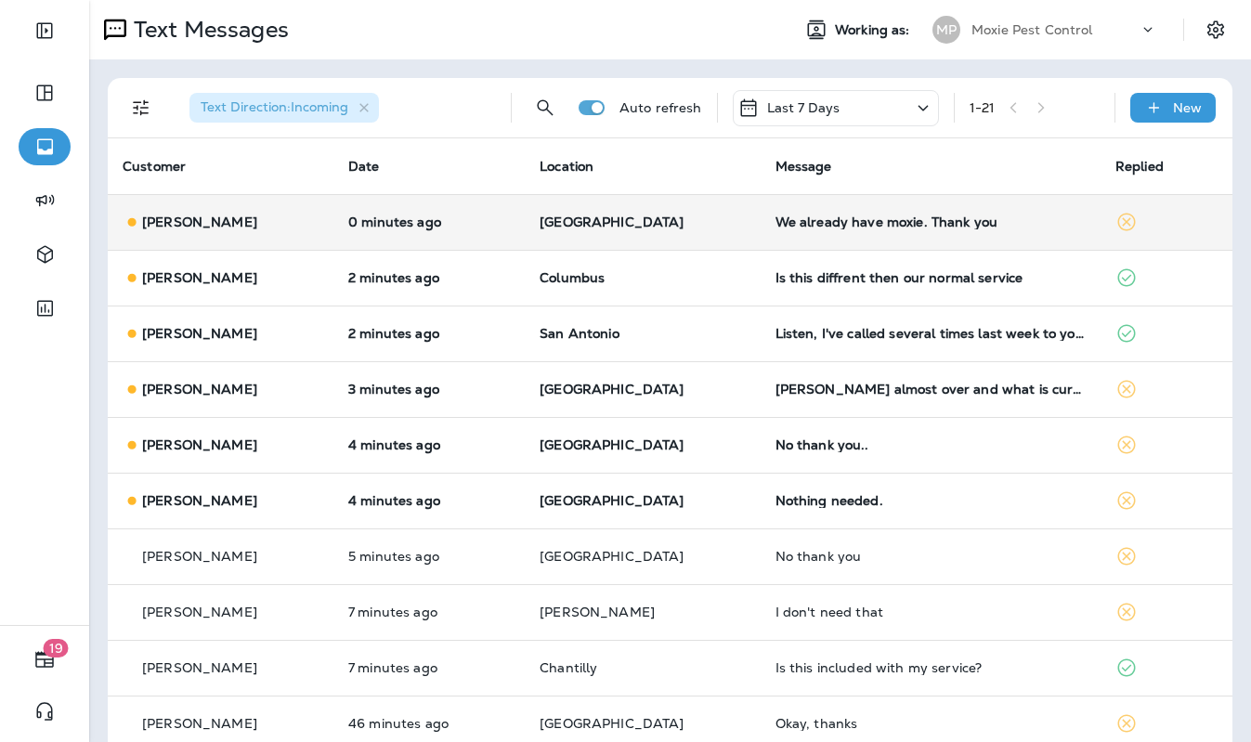
click at [670, 223] on p "[GEOGRAPHIC_DATA]" at bounding box center [643, 222] width 206 height 15
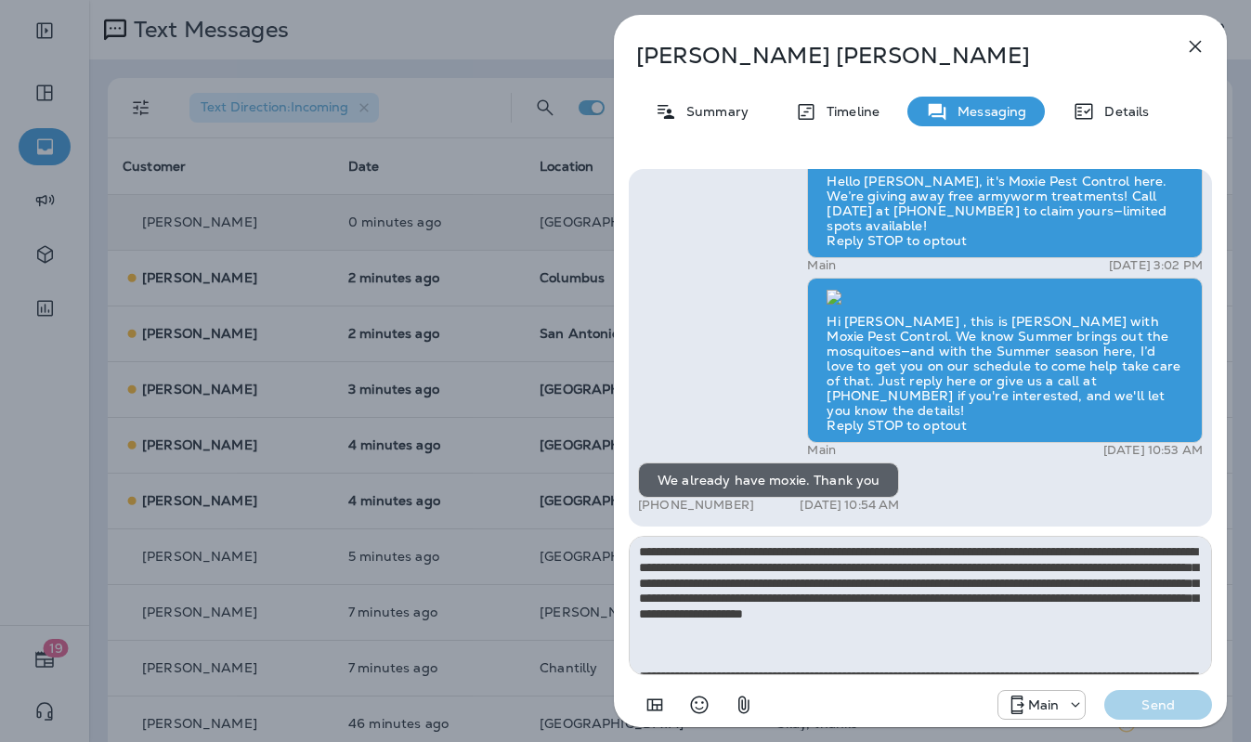
scroll to position [166, 0]
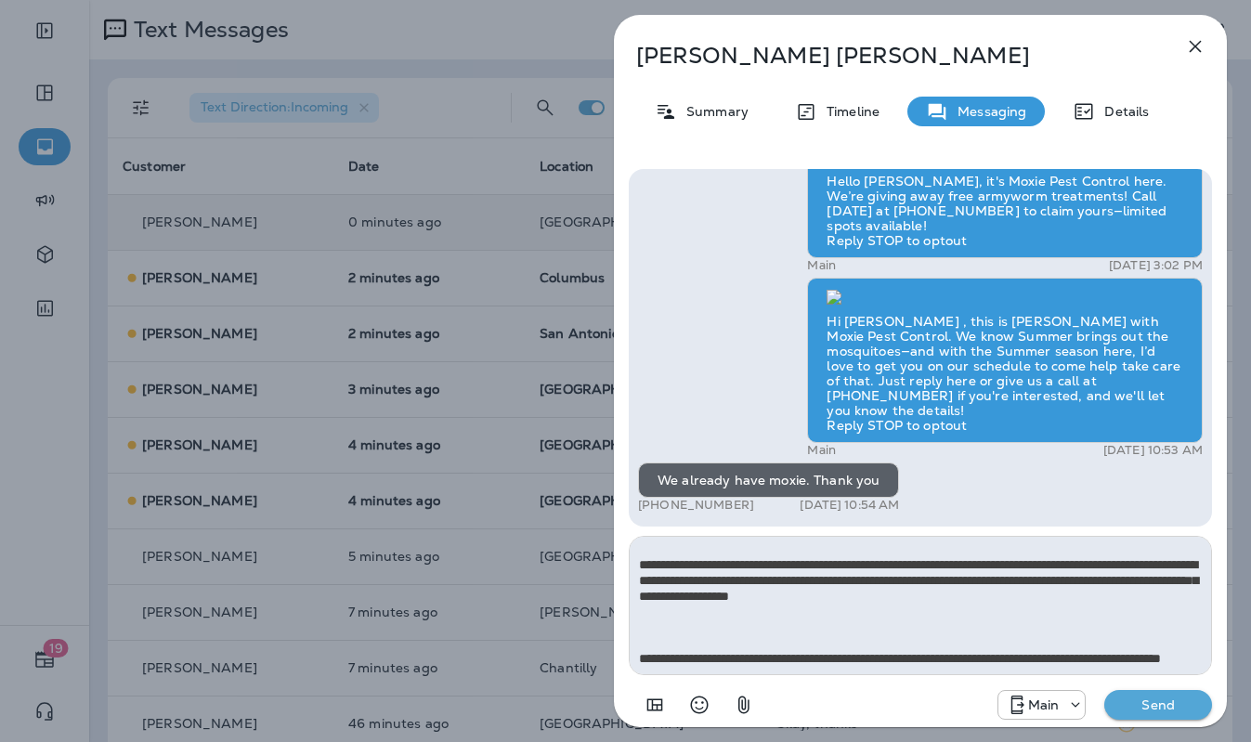
type textarea "**********"
click at [1149, 713] on button "Send" at bounding box center [1158, 705] width 108 height 30
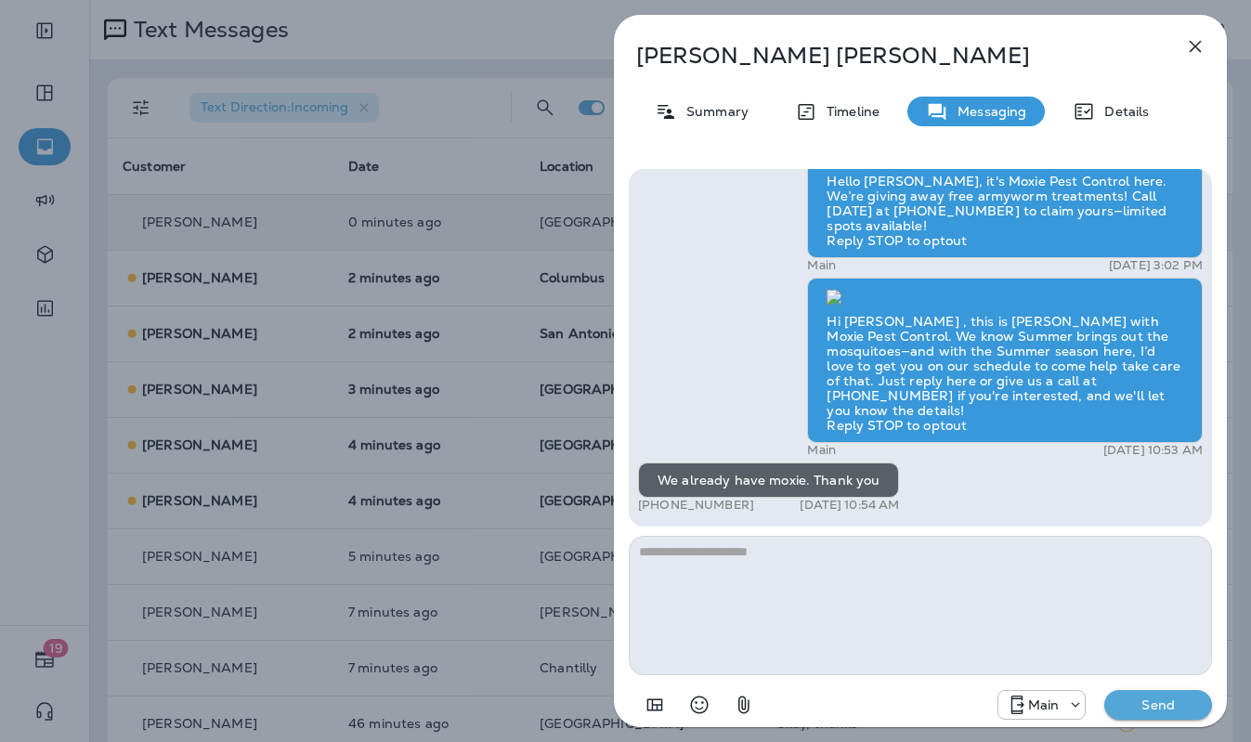
scroll to position [0, 0]
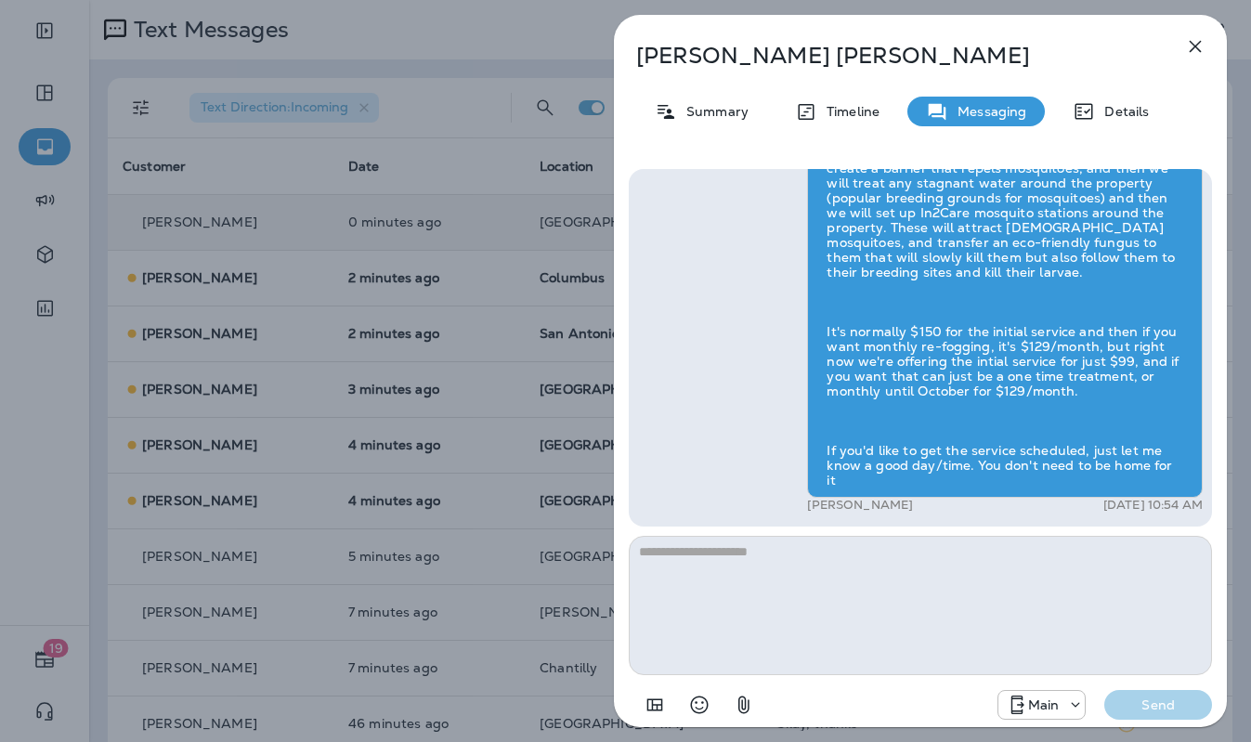
click at [286, 189] on div "[PERSON_NAME] Summary Timeline Messaging Details Prepare for the unpredictable …" at bounding box center [625, 371] width 1251 height 742
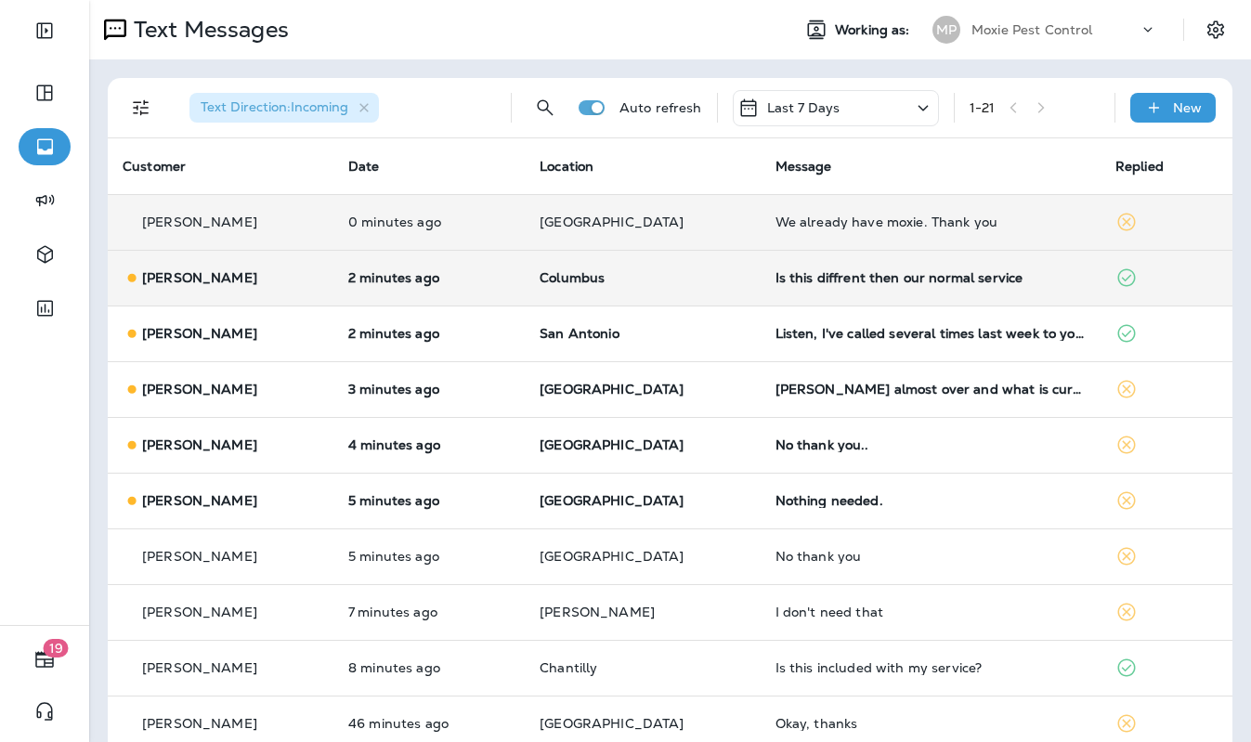
click at [720, 279] on p "Columbus" at bounding box center [643, 277] width 206 height 15
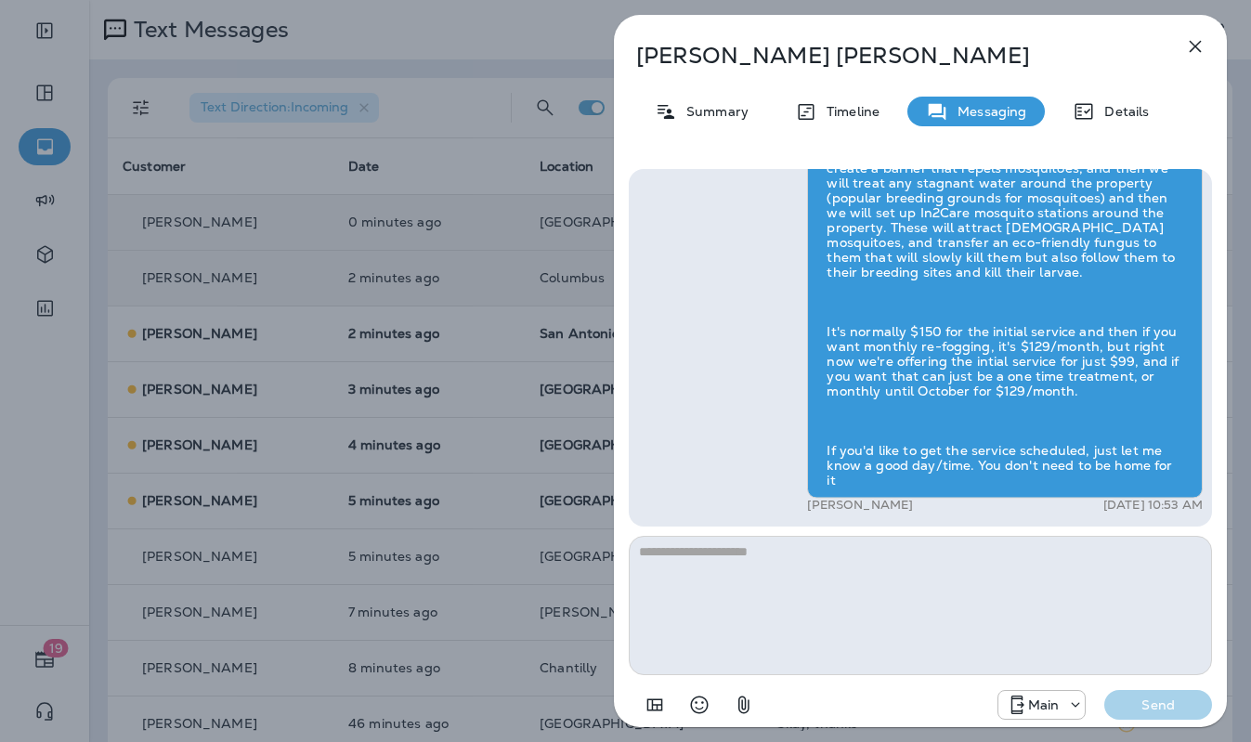
click at [540, 271] on div "[PERSON_NAME] Summary Timeline Messaging Details Hi [PERSON_NAME] , this is [PE…" at bounding box center [625, 371] width 1251 height 742
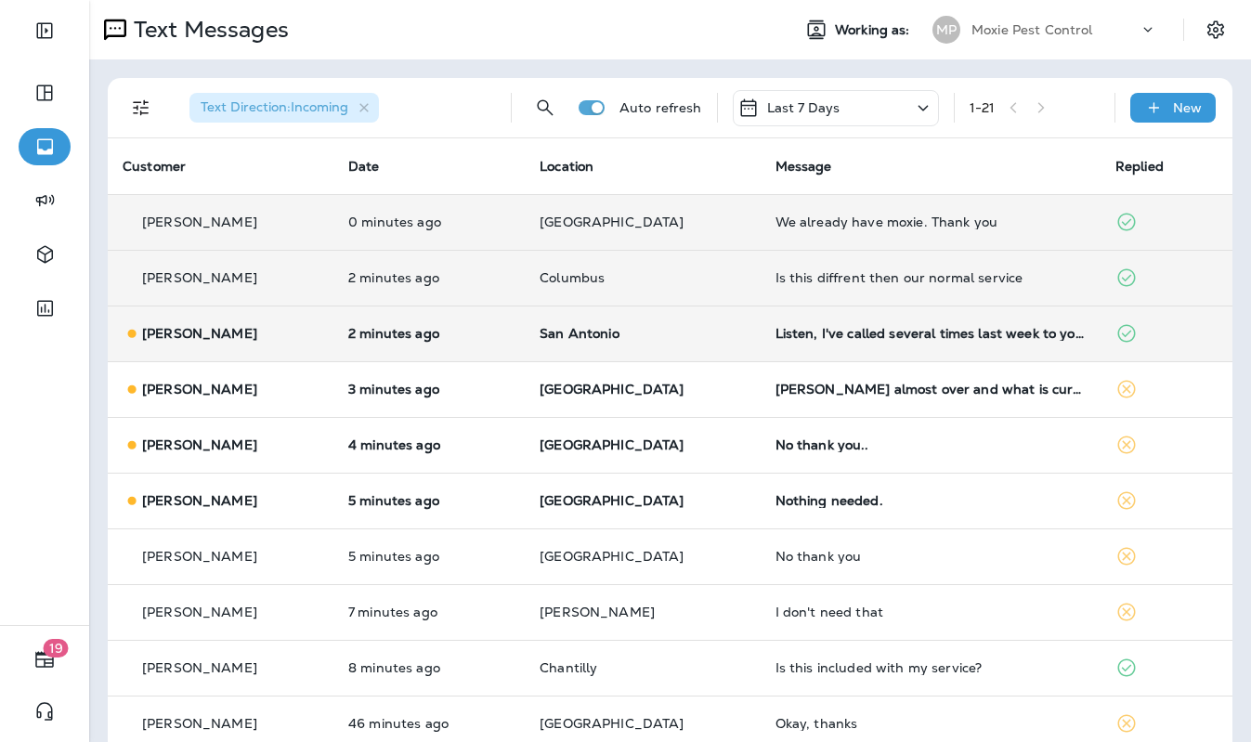
click at [703, 326] on p "San Antonio" at bounding box center [643, 333] width 206 height 15
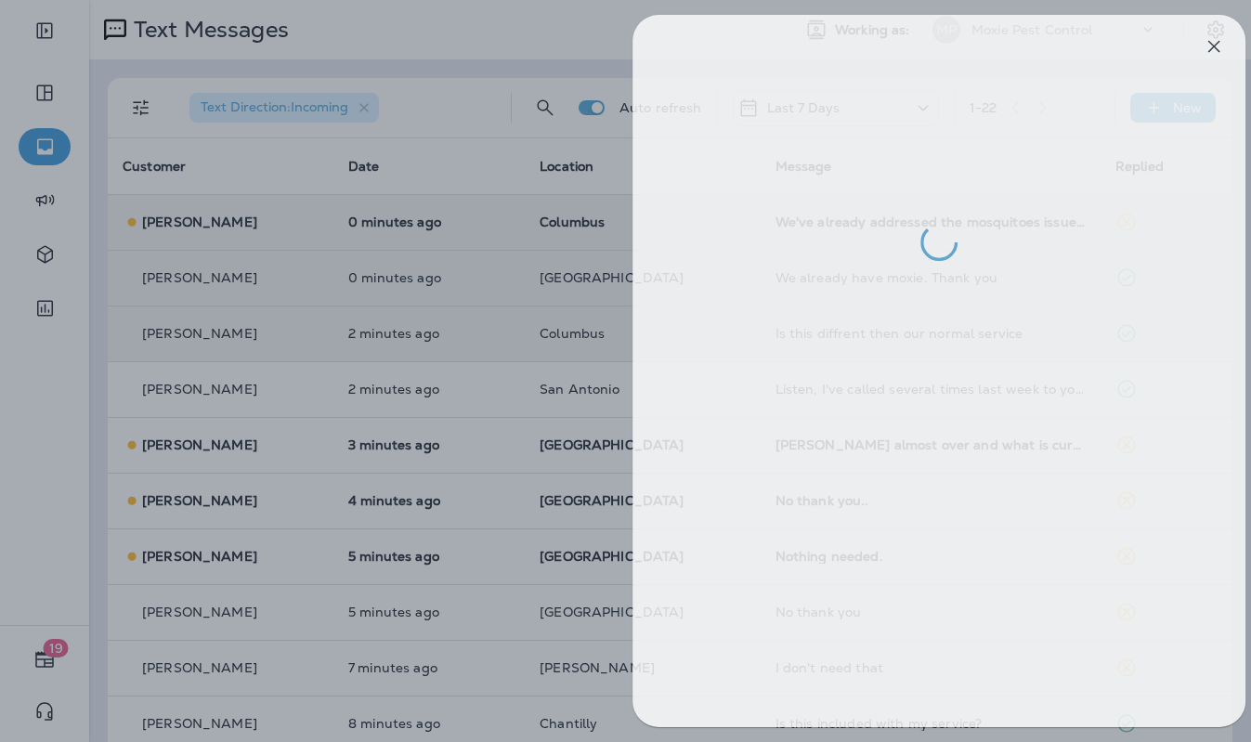
click at [563, 310] on div at bounding box center [644, 371] width 1251 height 742
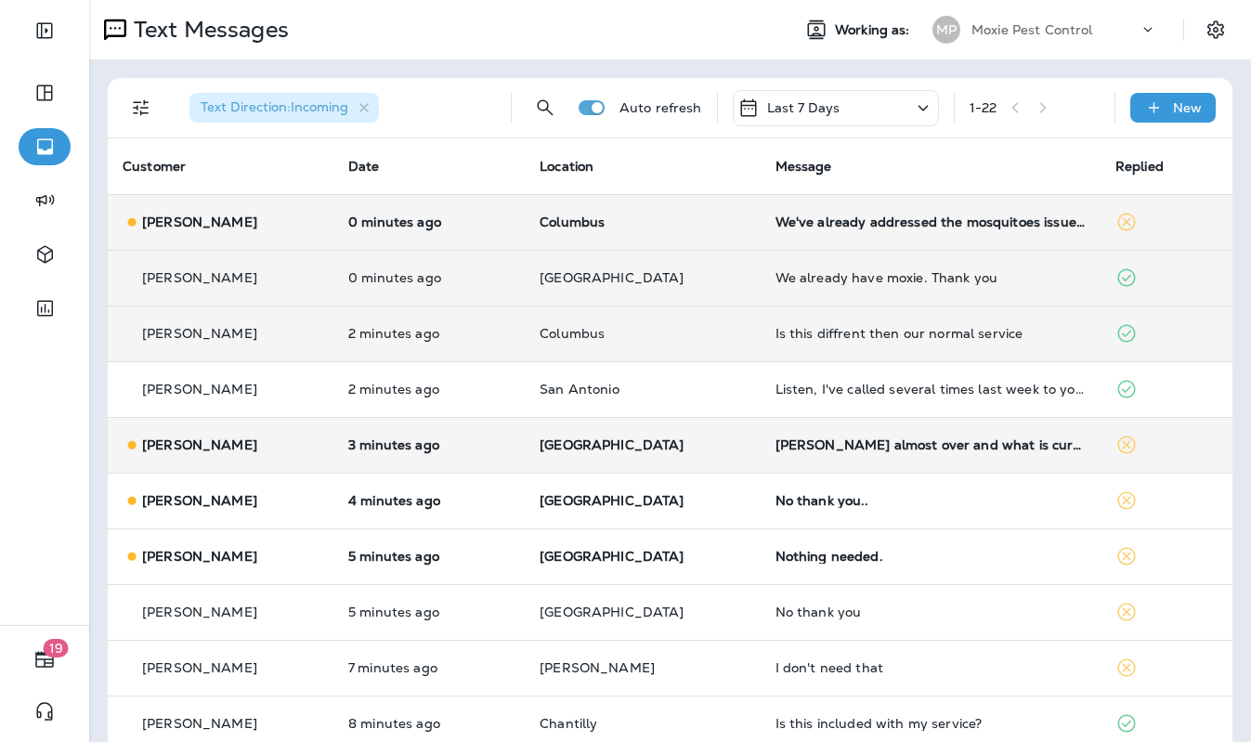
click at [731, 451] on td "[GEOGRAPHIC_DATA]" at bounding box center [643, 445] width 236 height 56
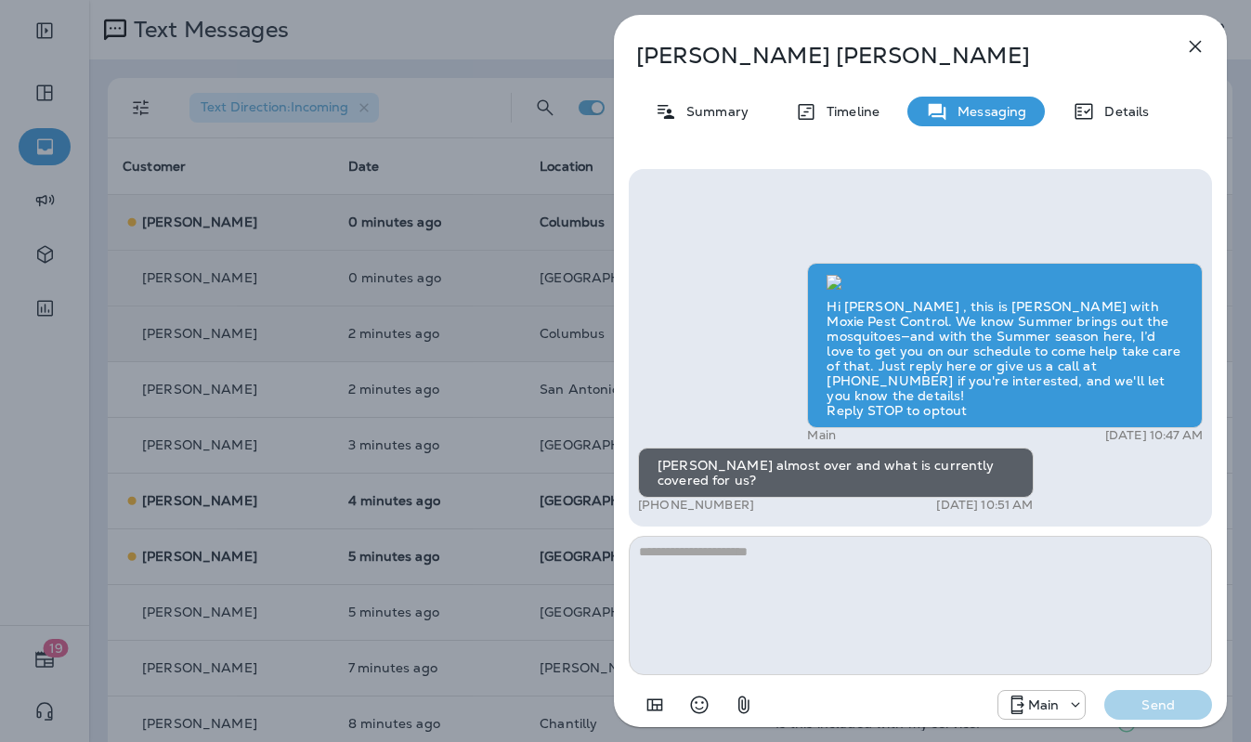
click at [615, 371] on div "Hi [PERSON_NAME] , this is [PERSON_NAME] with Moxie Pest Control. We know Summe…" at bounding box center [920, 446] width 613 height 584
click at [517, 420] on div "[PERSON_NAME] Summary Timeline Messaging Details Hi [PERSON_NAME] , this is [PE…" at bounding box center [625, 371] width 1251 height 742
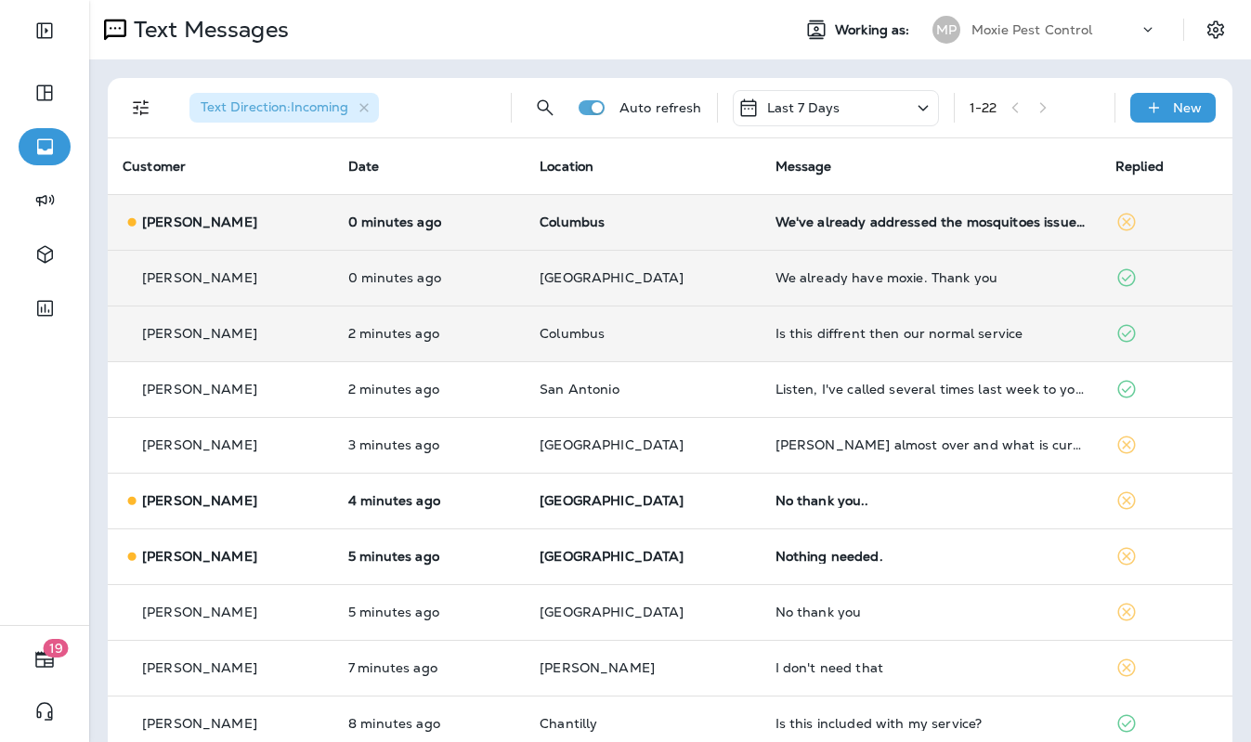
click at [672, 240] on td "Columbus" at bounding box center [643, 222] width 236 height 56
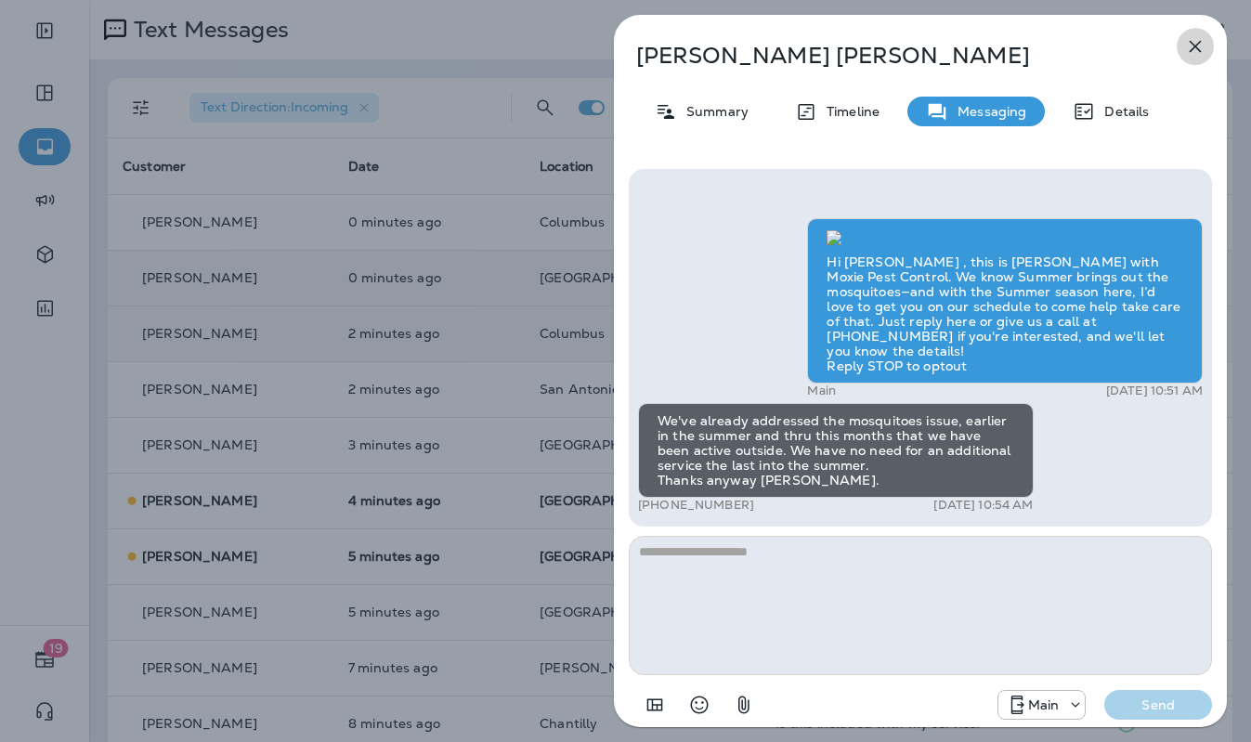
click at [1201, 42] on icon "button" at bounding box center [1195, 46] width 22 height 22
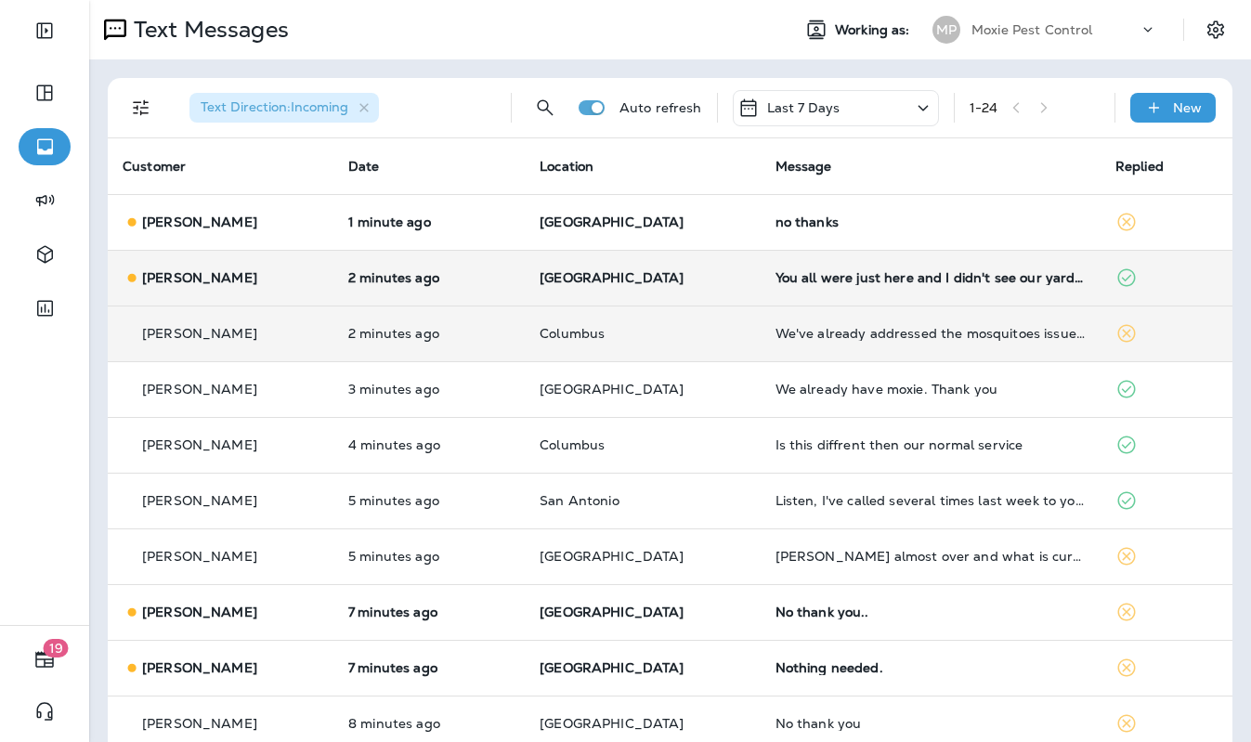
click at [711, 268] on td "[GEOGRAPHIC_DATA]" at bounding box center [643, 278] width 236 height 56
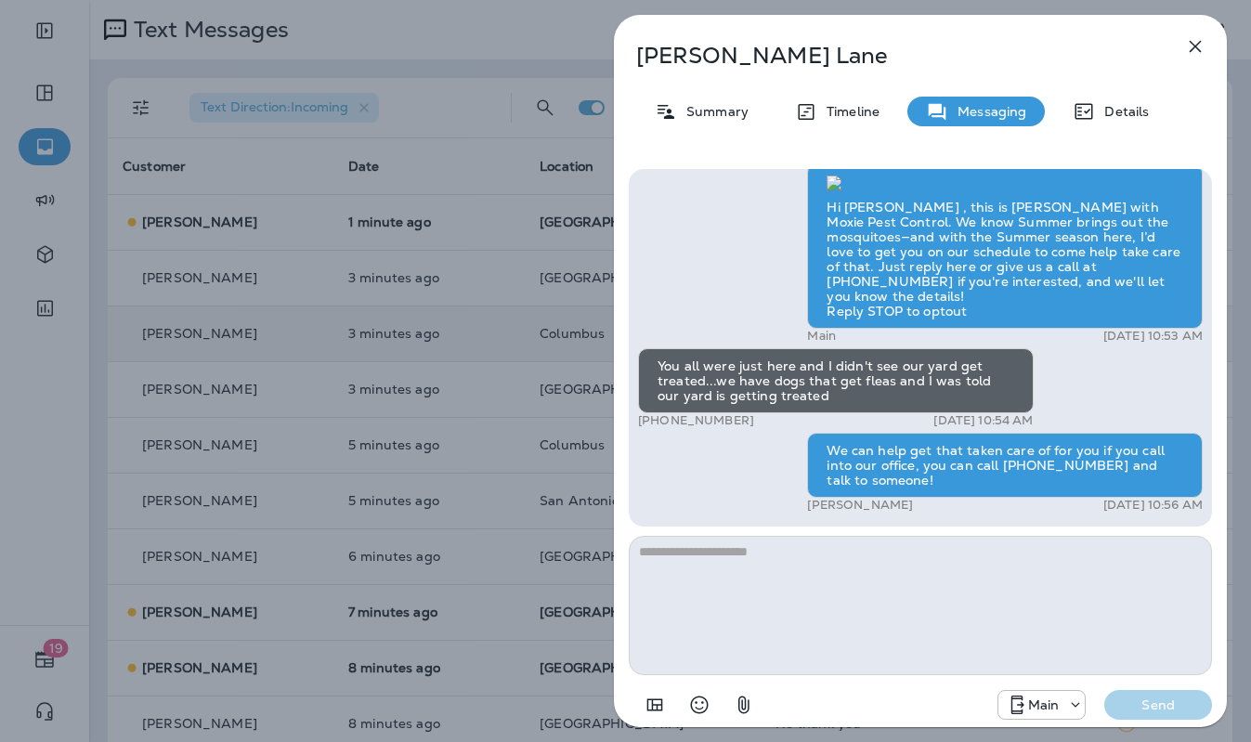
click at [594, 262] on div "[PERSON_NAME] Summary Timeline Messaging Details Hi [PERSON_NAME] , this is [PE…" at bounding box center [920, 371] width 661 height 742
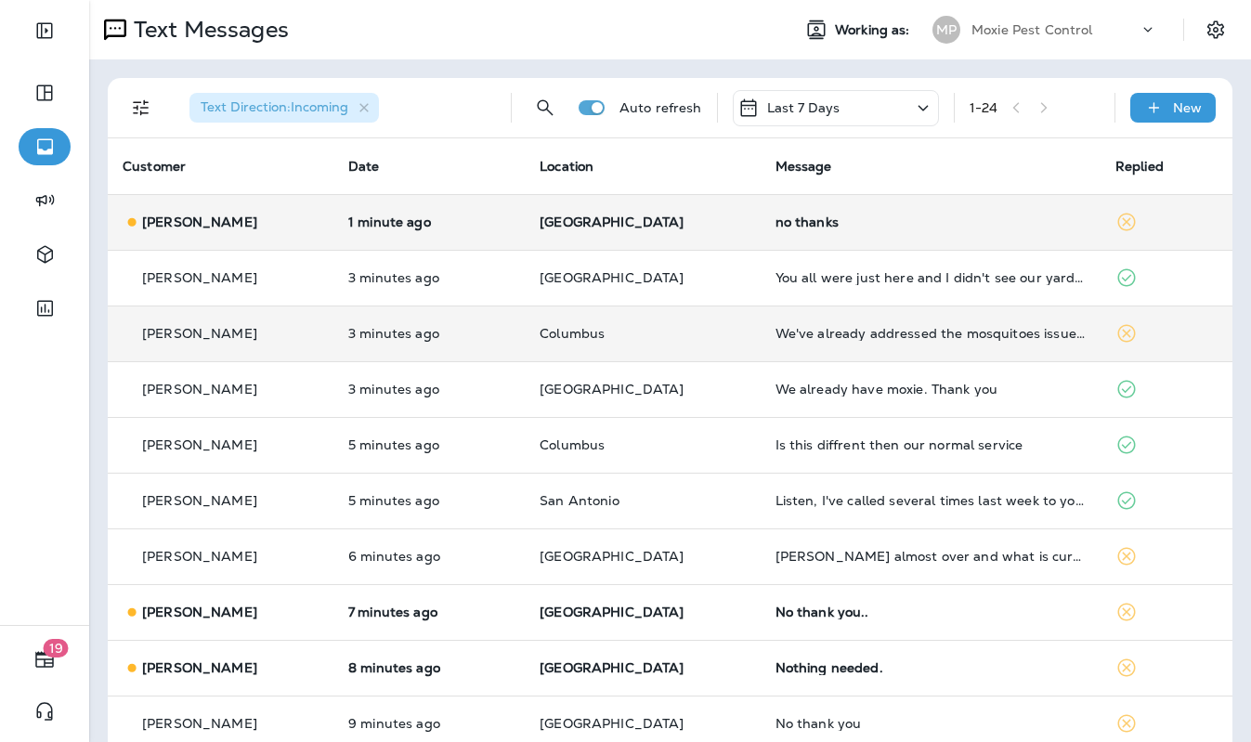
click at [662, 222] on p "[GEOGRAPHIC_DATA]" at bounding box center [643, 222] width 206 height 15
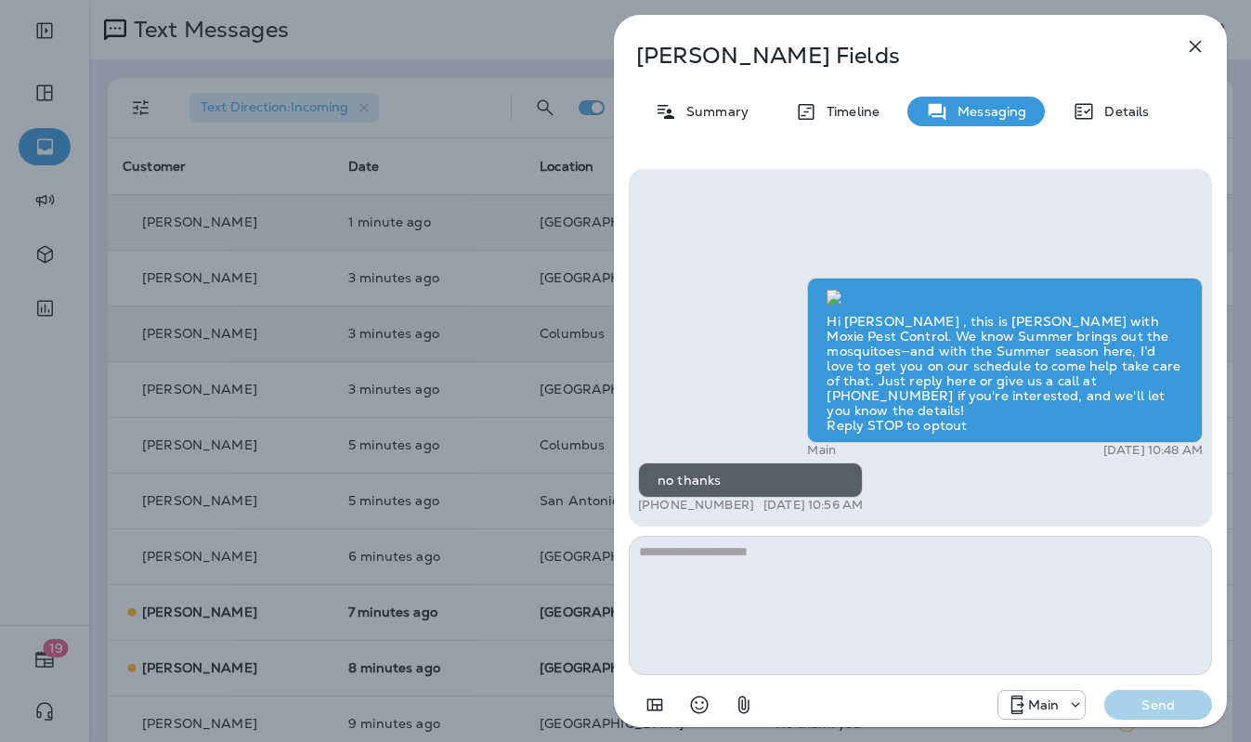
click at [607, 235] on div "[PERSON_NAME] Summary Timeline Messaging Details Hi [PERSON_NAME] , this is [PE…" at bounding box center [920, 371] width 661 height 742
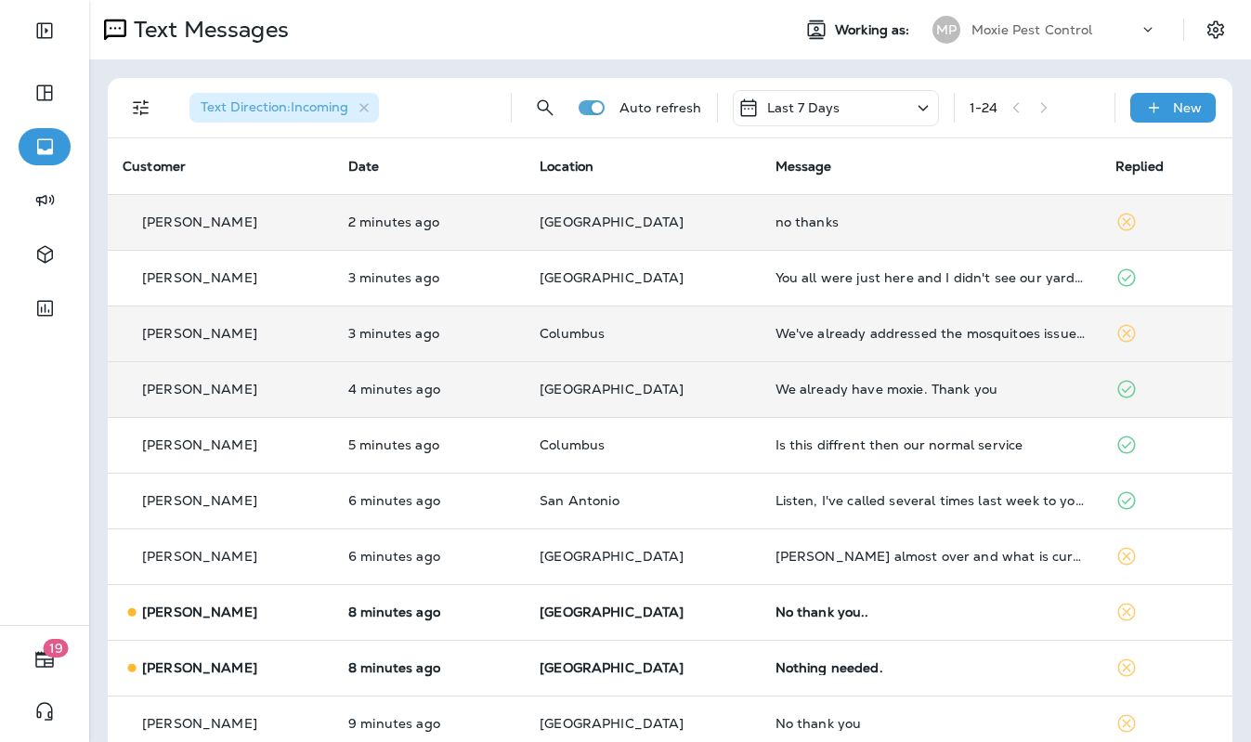
click at [691, 387] on p "[GEOGRAPHIC_DATA]" at bounding box center [643, 389] width 206 height 15
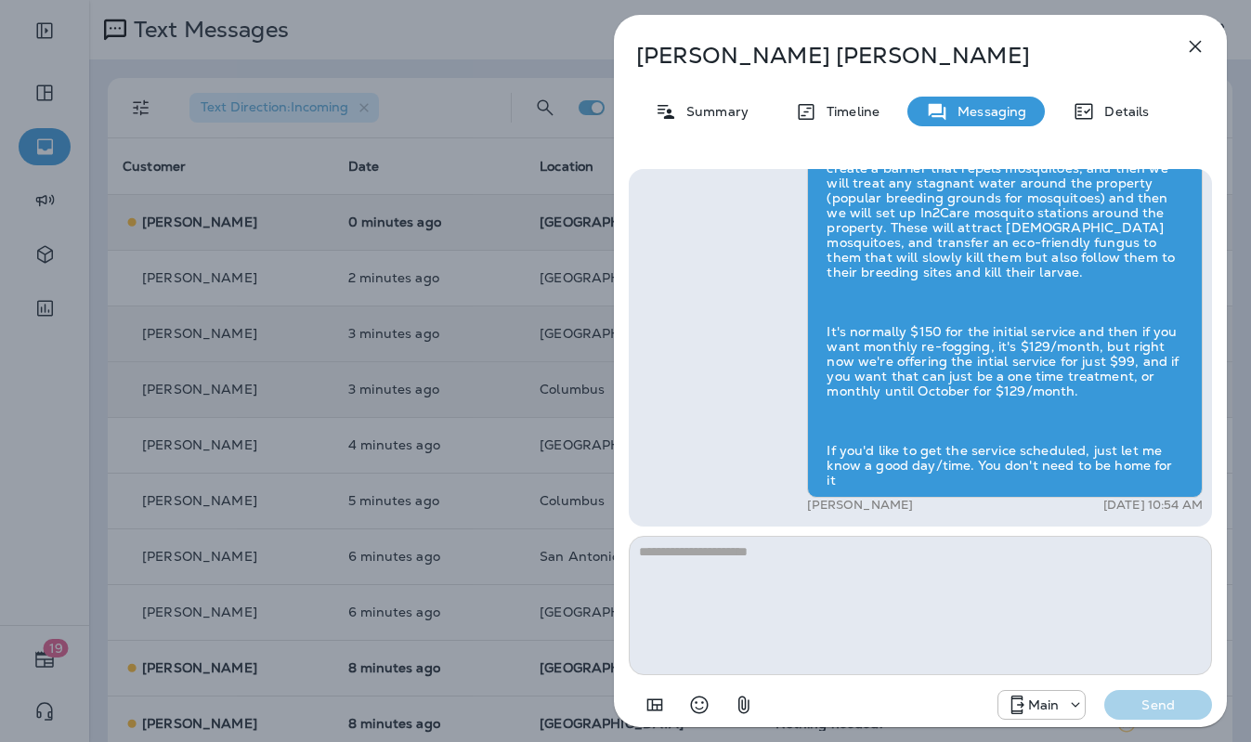
click at [564, 337] on div "[PERSON_NAME] Summary Timeline Messaging Details Prepare for the unpredictable …" at bounding box center [625, 371] width 1251 height 742
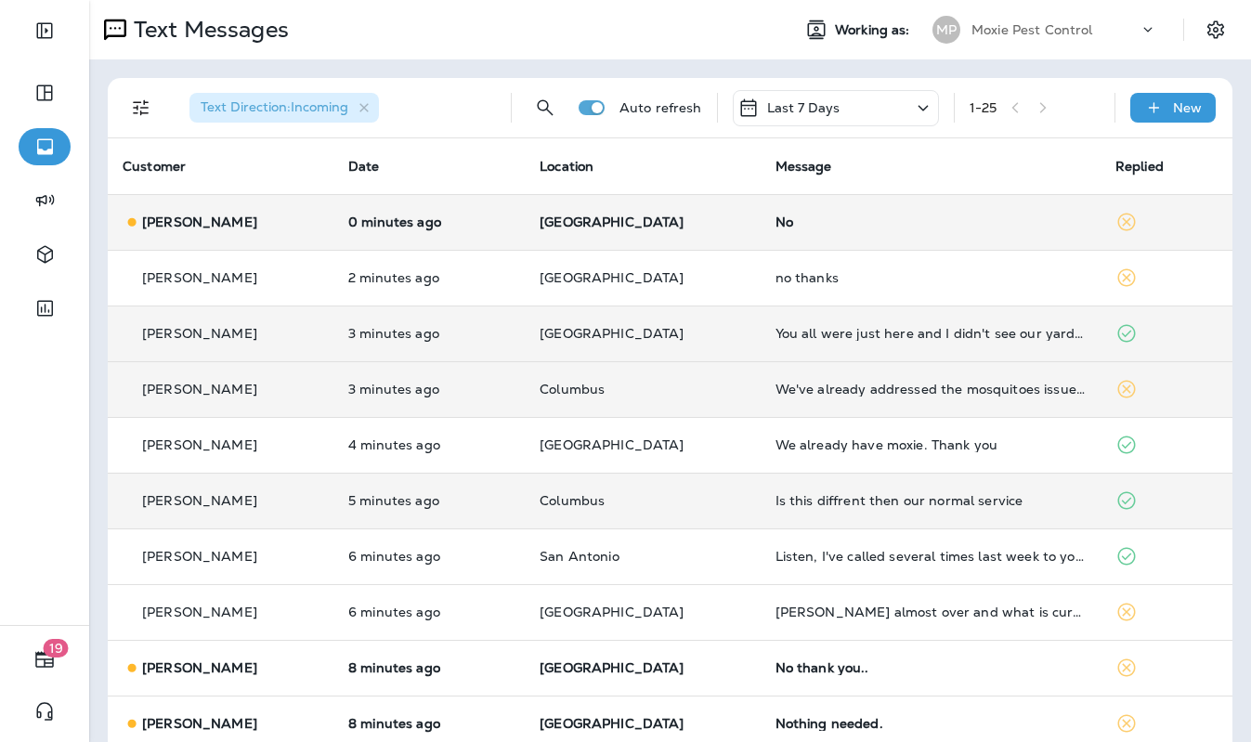
click at [733, 498] on td "Columbus" at bounding box center [643, 501] width 236 height 56
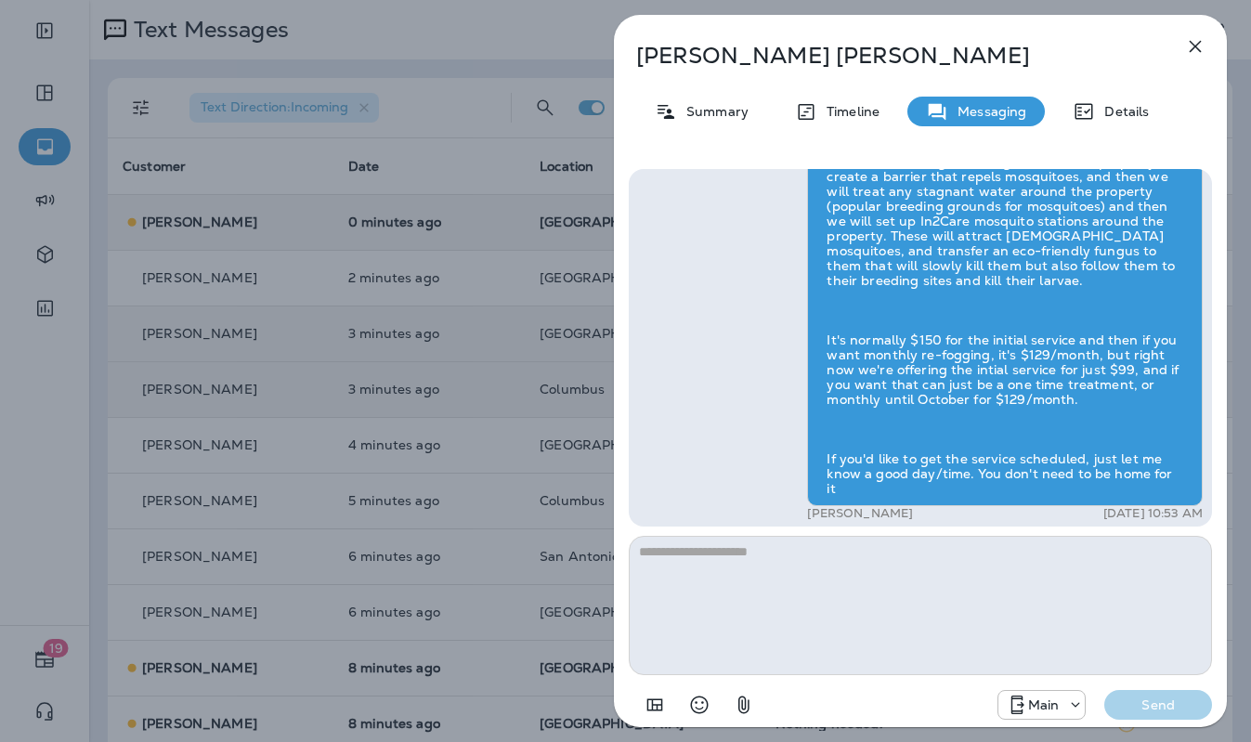
scroll to position [1, 0]
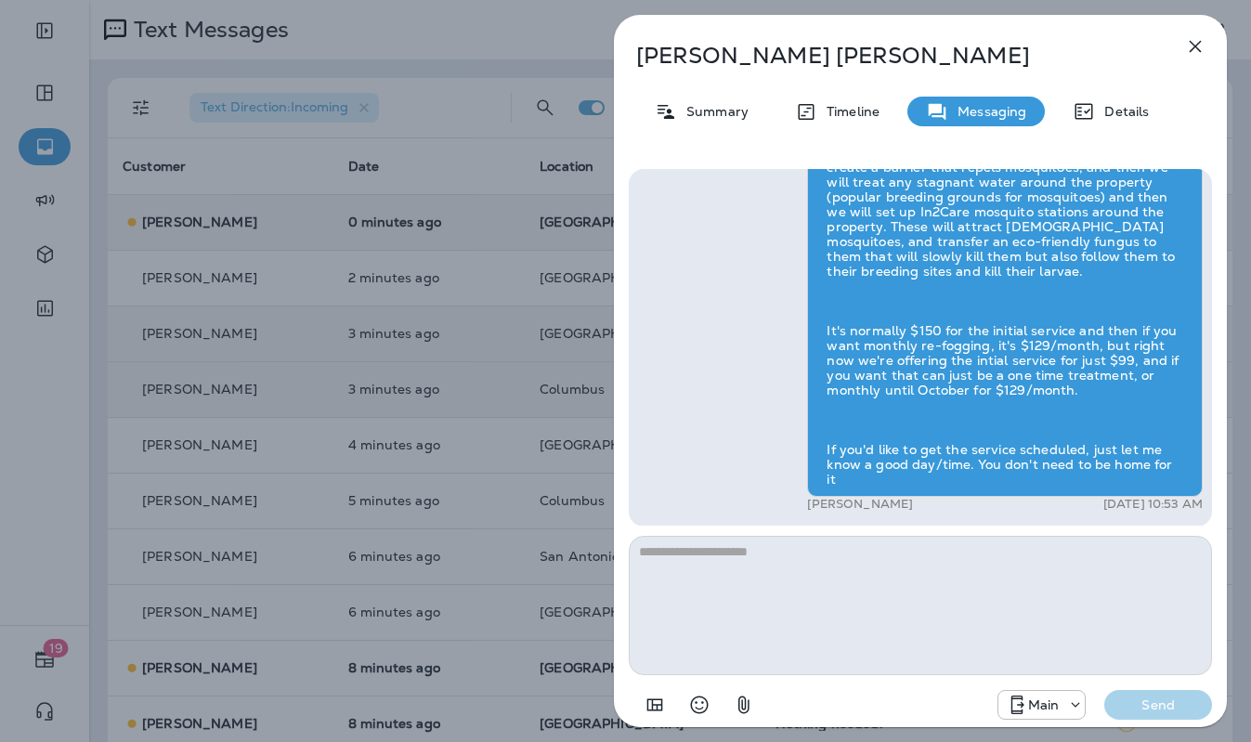
click at [555, 370] on div "[PERSON_NAME] Summary Timeline Messaging Details Hi [PERSON_NAME] , this is [PE…" at bounding box center [625, 371] width 1251 height 742
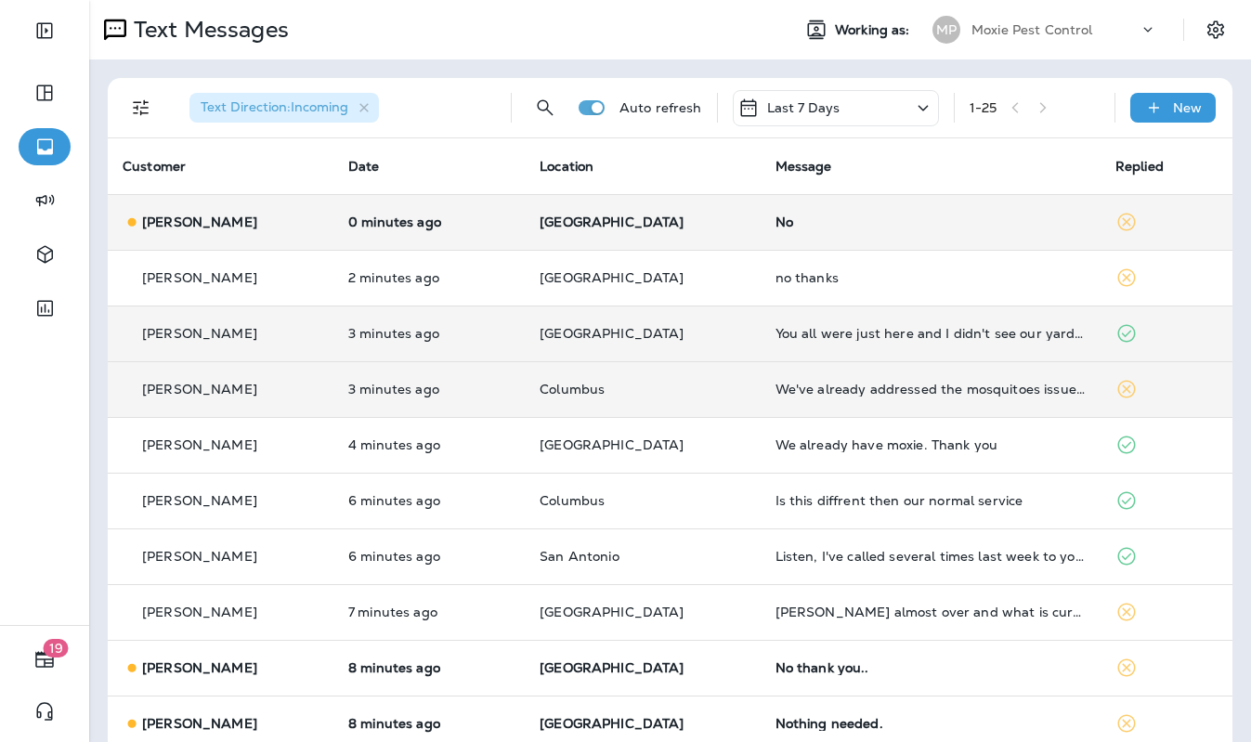
click at [326, 231] on td "[PERSON_NAME]" at bounding box center [221, 222] width 226 height 56
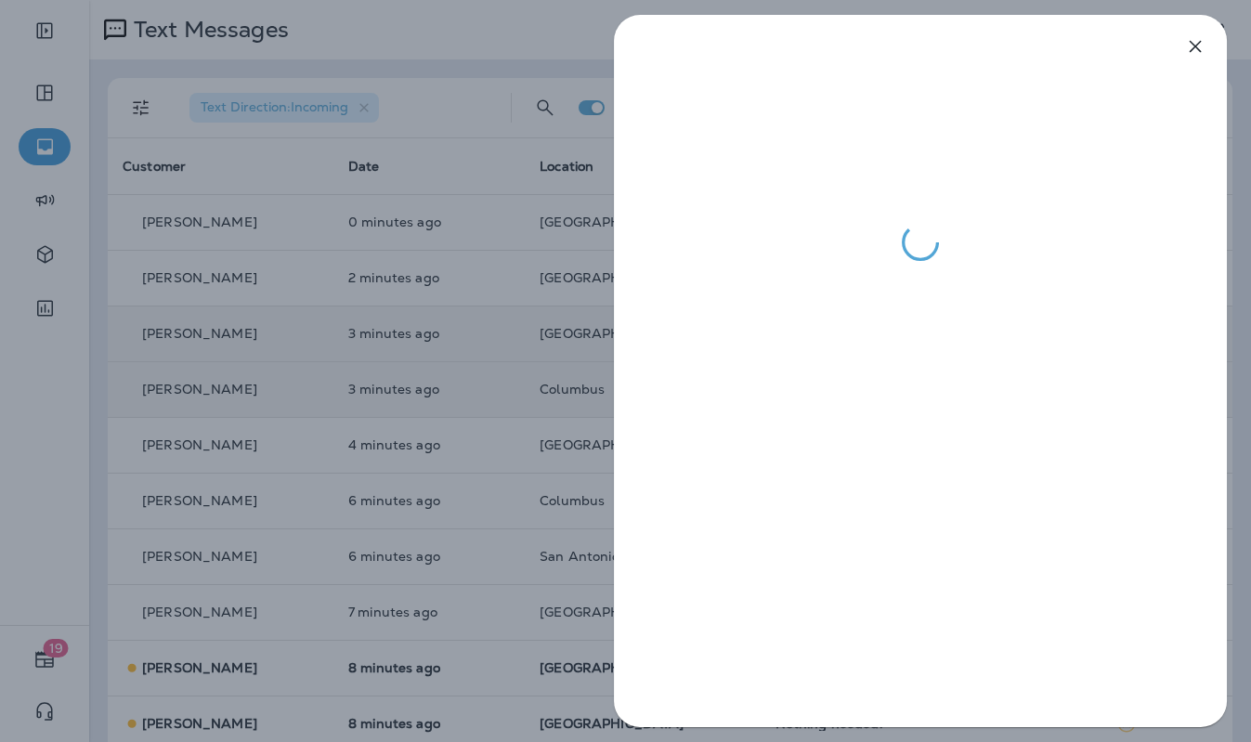
click at [452, 245] on div at bounding box center [625, 371] width 1251 height 742
